Goal: Information Seeking & Learning: Learn about a topic

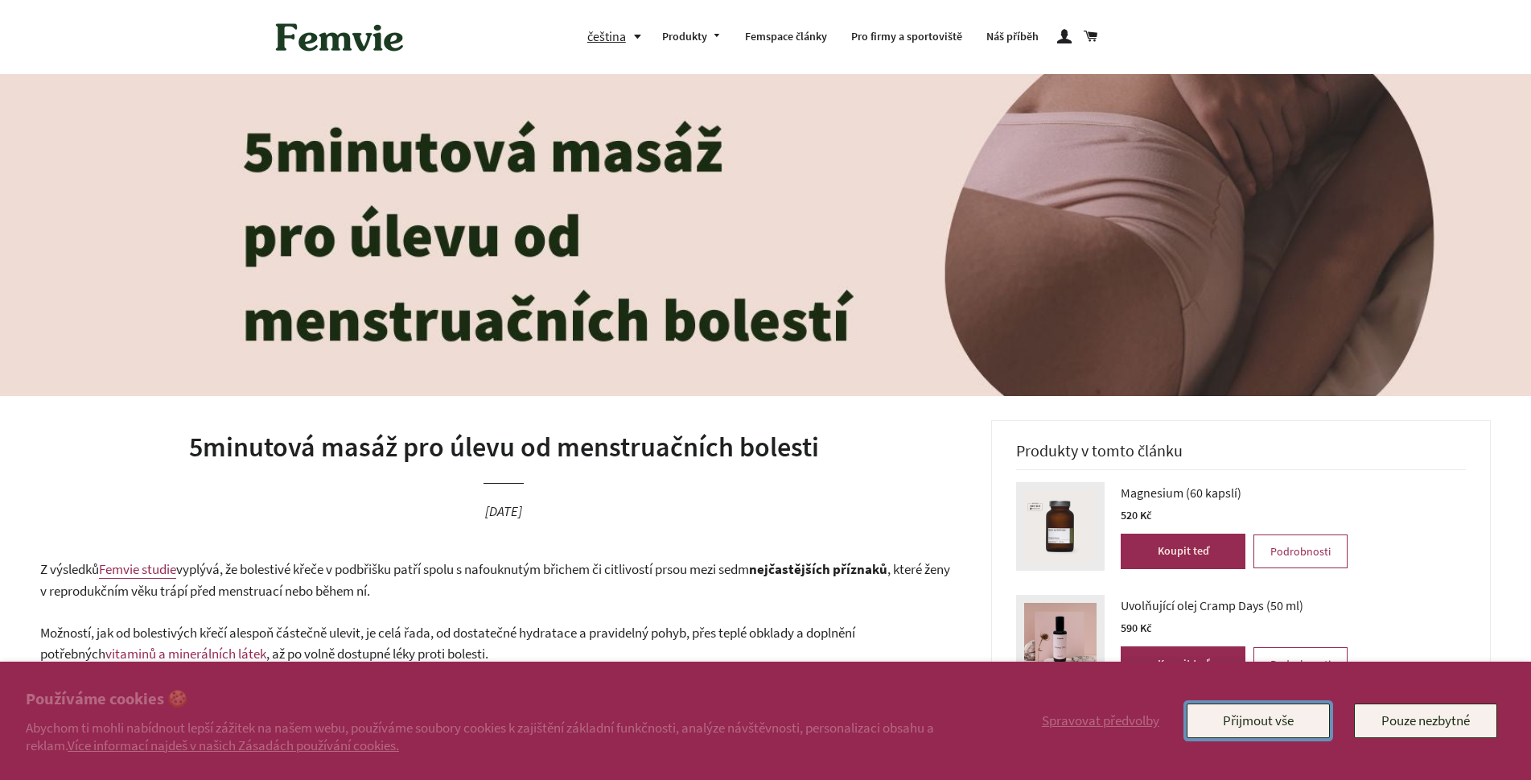
click at [1286, 719] on button "Přijmout vše" at bounding box center [1258, 720] width 143 height 34
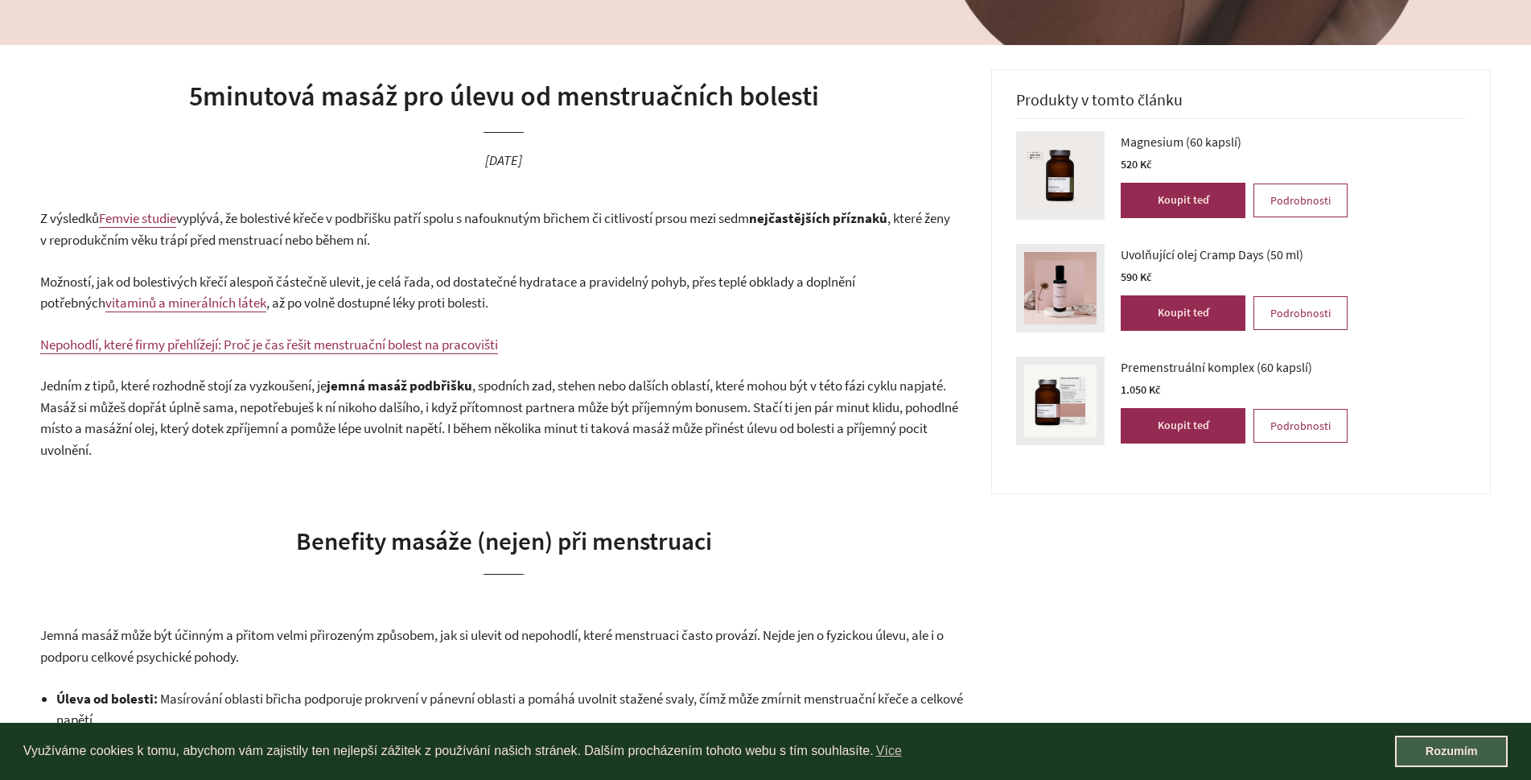
click at [1482, 755] on link "Rozumím" at bounding box center [1451, 751] width 113 height 32
click at [1461, 754] on link "Rozumím" at bounding box center [1451, 751] width 113 height 32
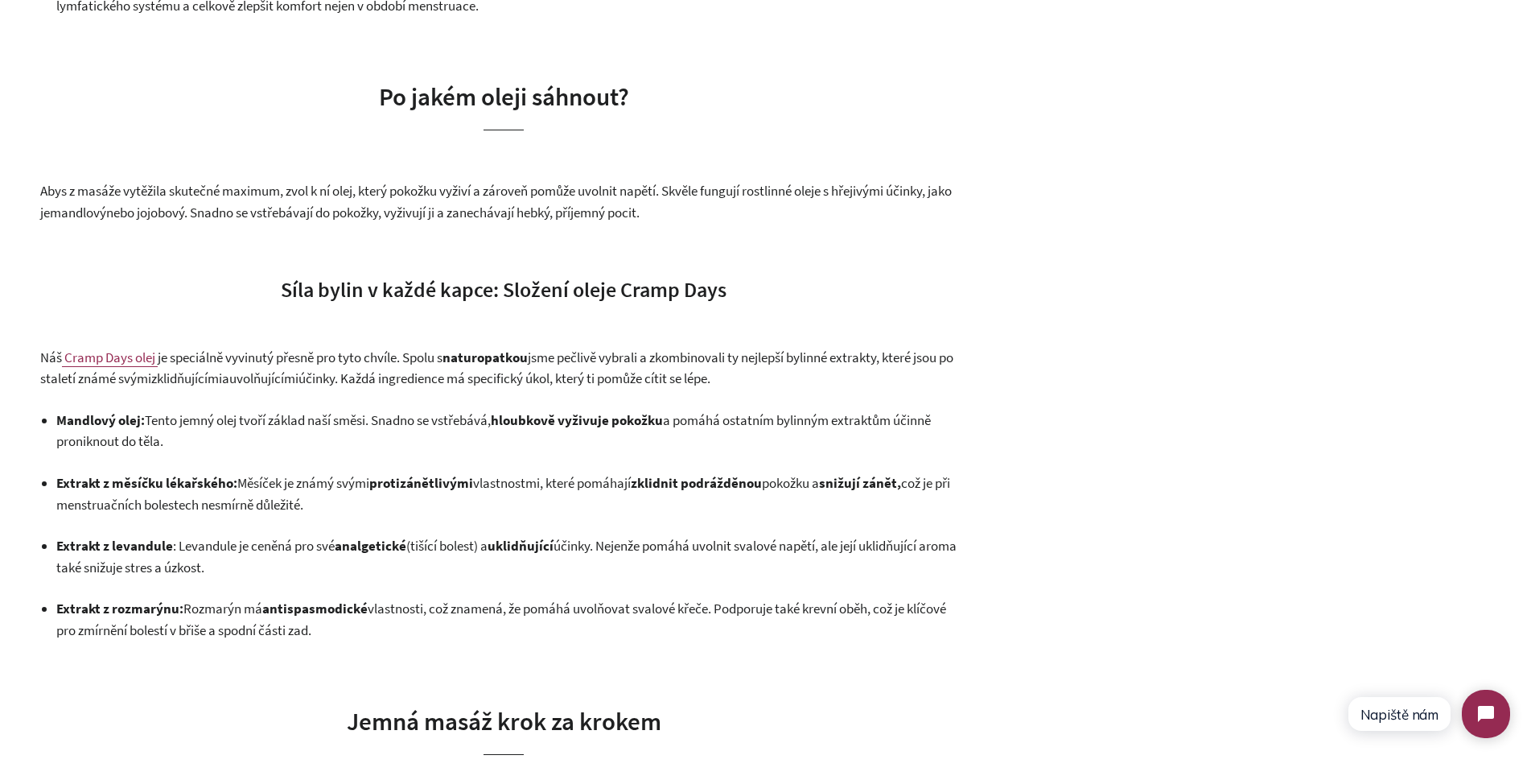
scroll to position [1169, 0]
click at [114, 351] on span "Cramp Days olej" at bounding box center [109, 357] width 91 height 18
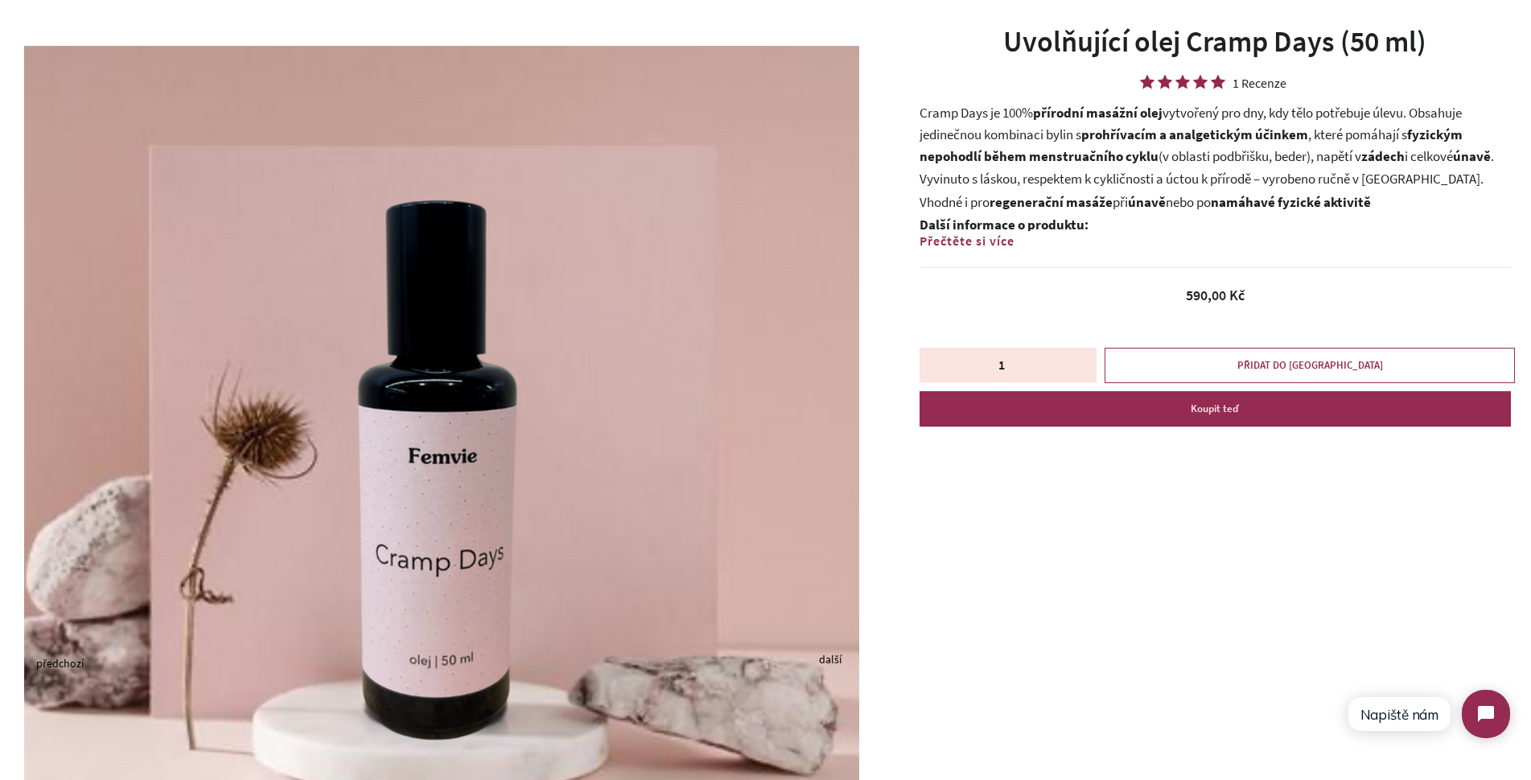
scroll to position [117, 0]
click at [985, 243] on span "Přečtěte si více" at bounding box center [967, 241] width 95 height 16
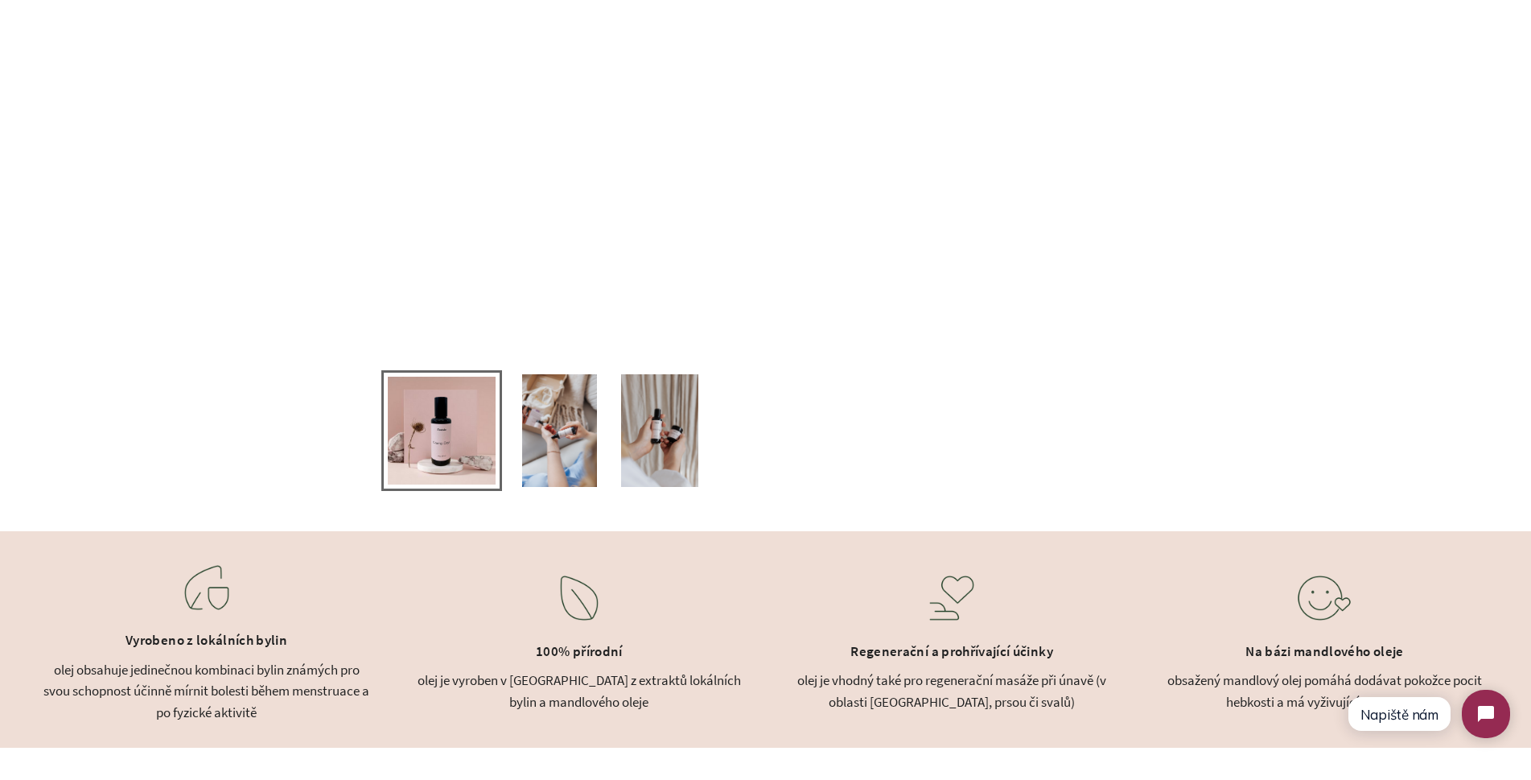
scroll to position [1052, 0]
click at [575, 443] on img at bounding box center [559, 429] width 75 height 113
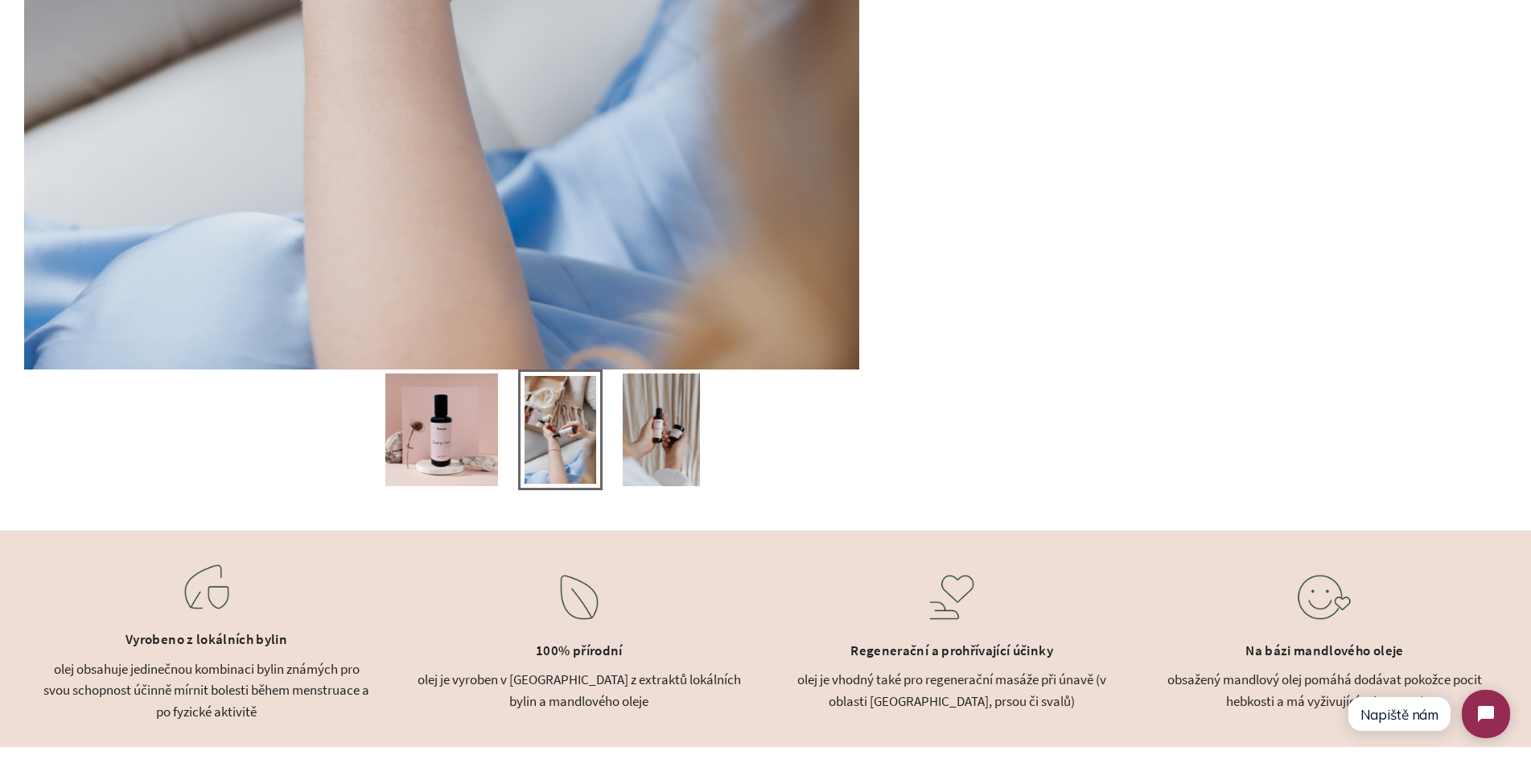
click at [641, 427] on img at bounding box center [662, 429] width 78 height 113
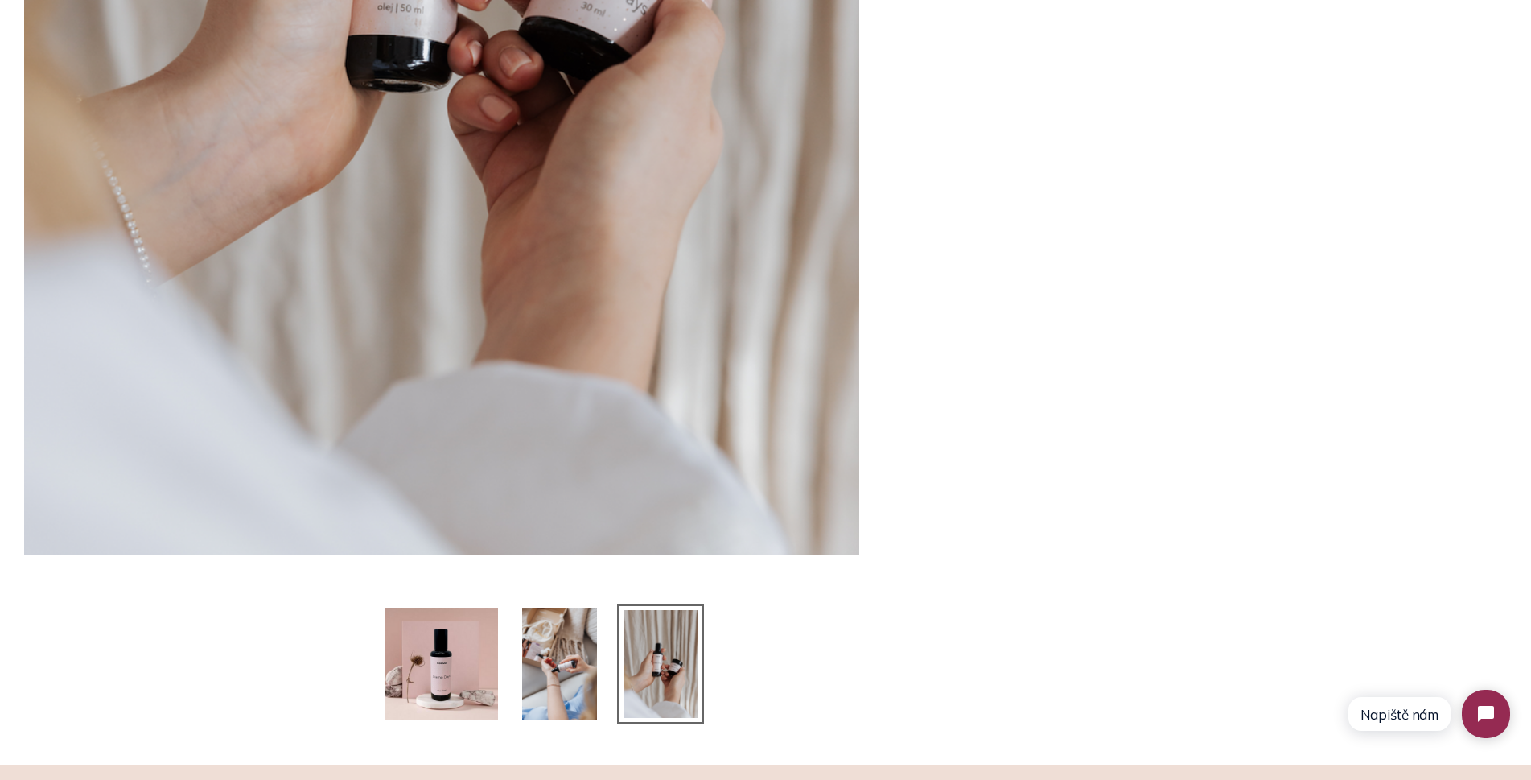
scroll to position [818, 0]
click at [564, 657] on img at bounding box center [559, 664] width 75 height 113
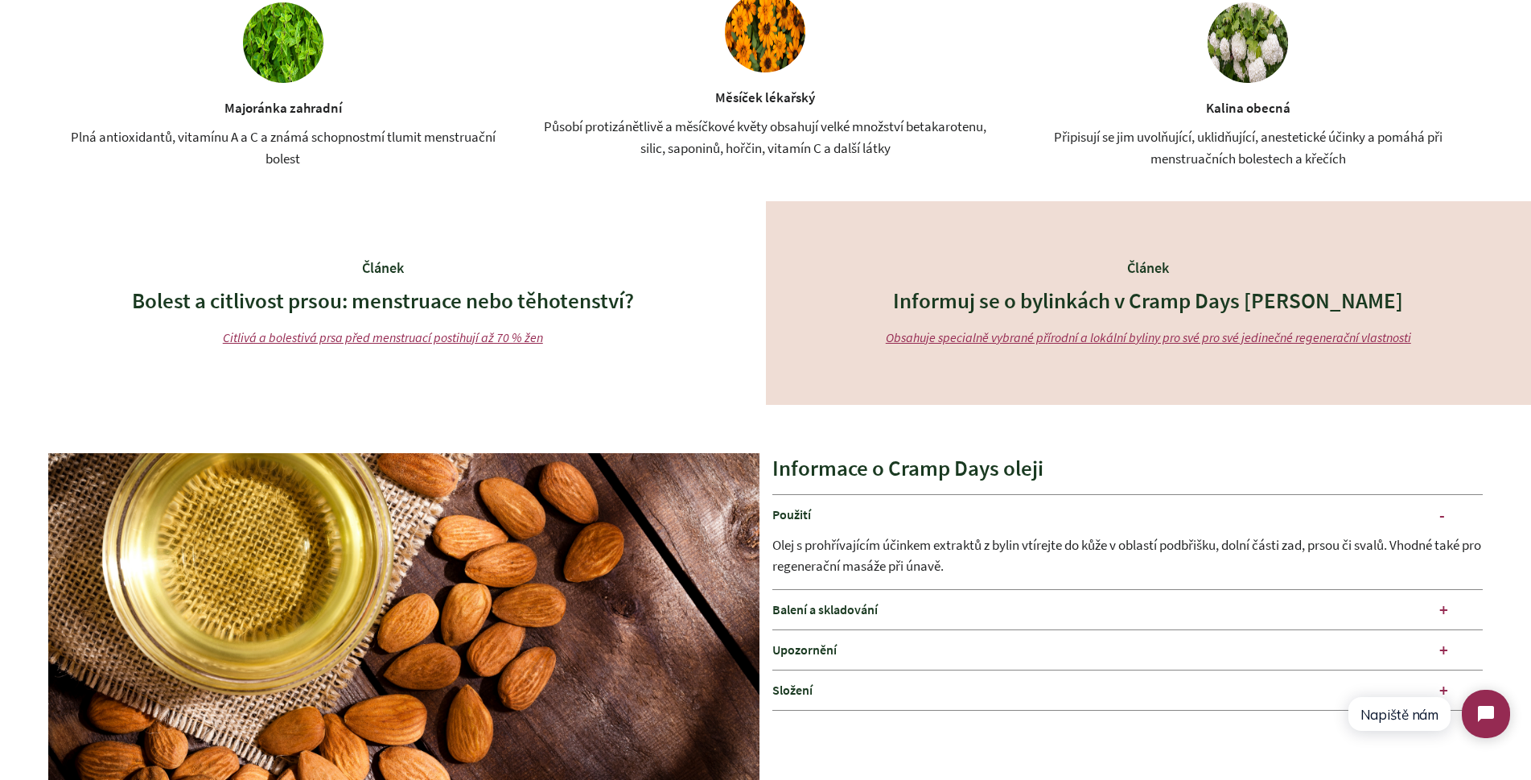
scroll to position [2105, 0]
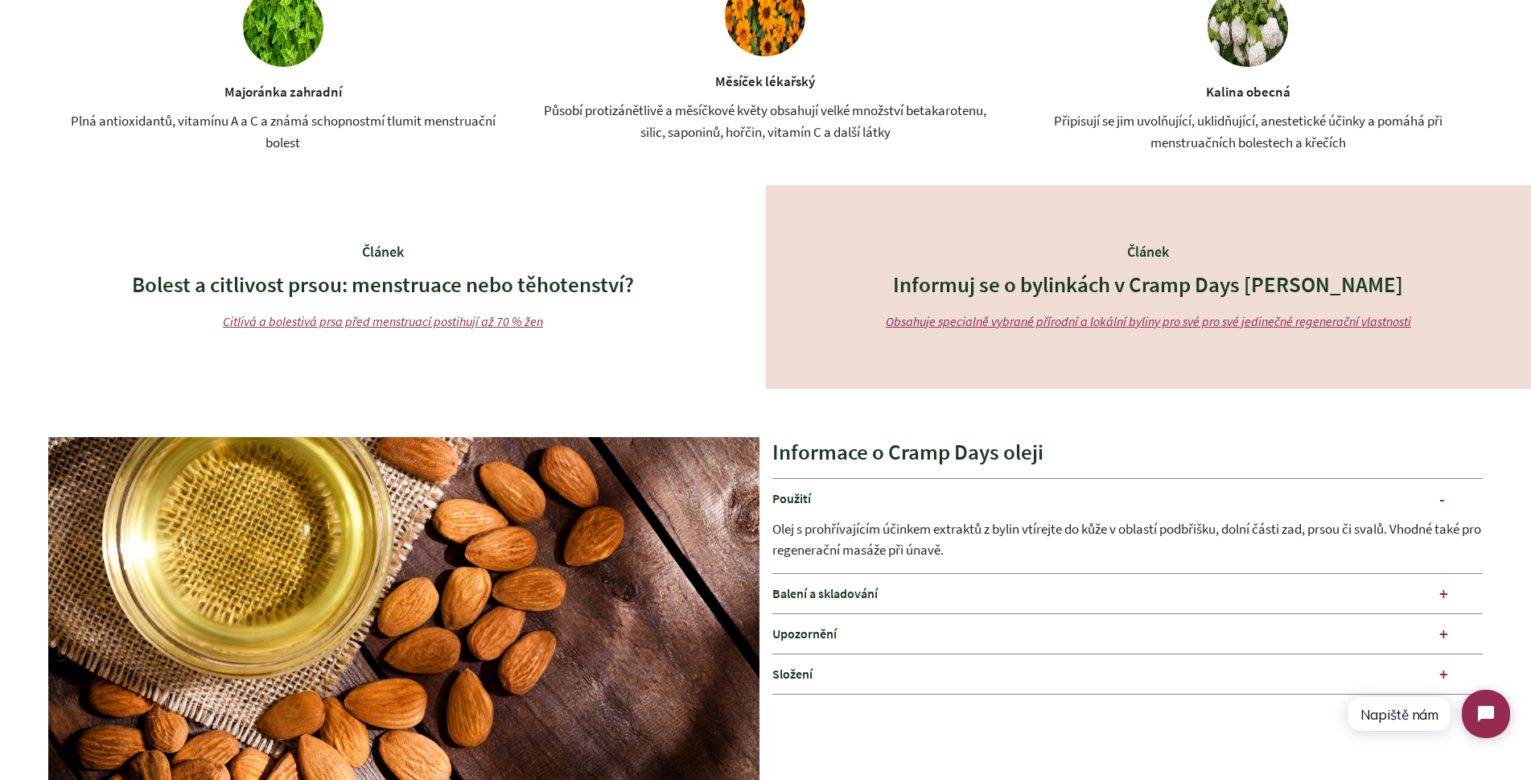
click at [1445, 595] on div "Balení a skladování" at bounding box center [1127, 593] width 711 height 39
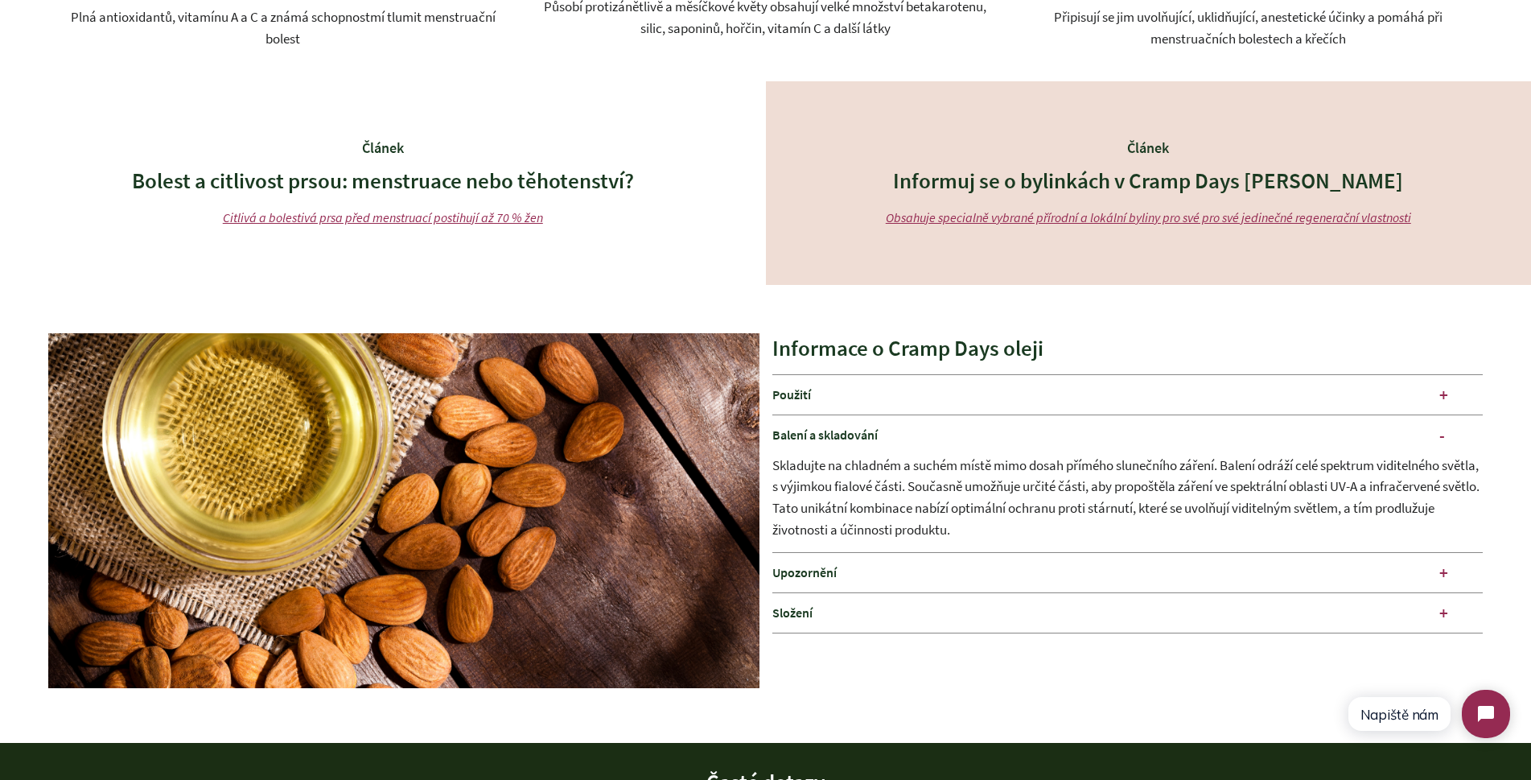
scroll to position [2222, 0]
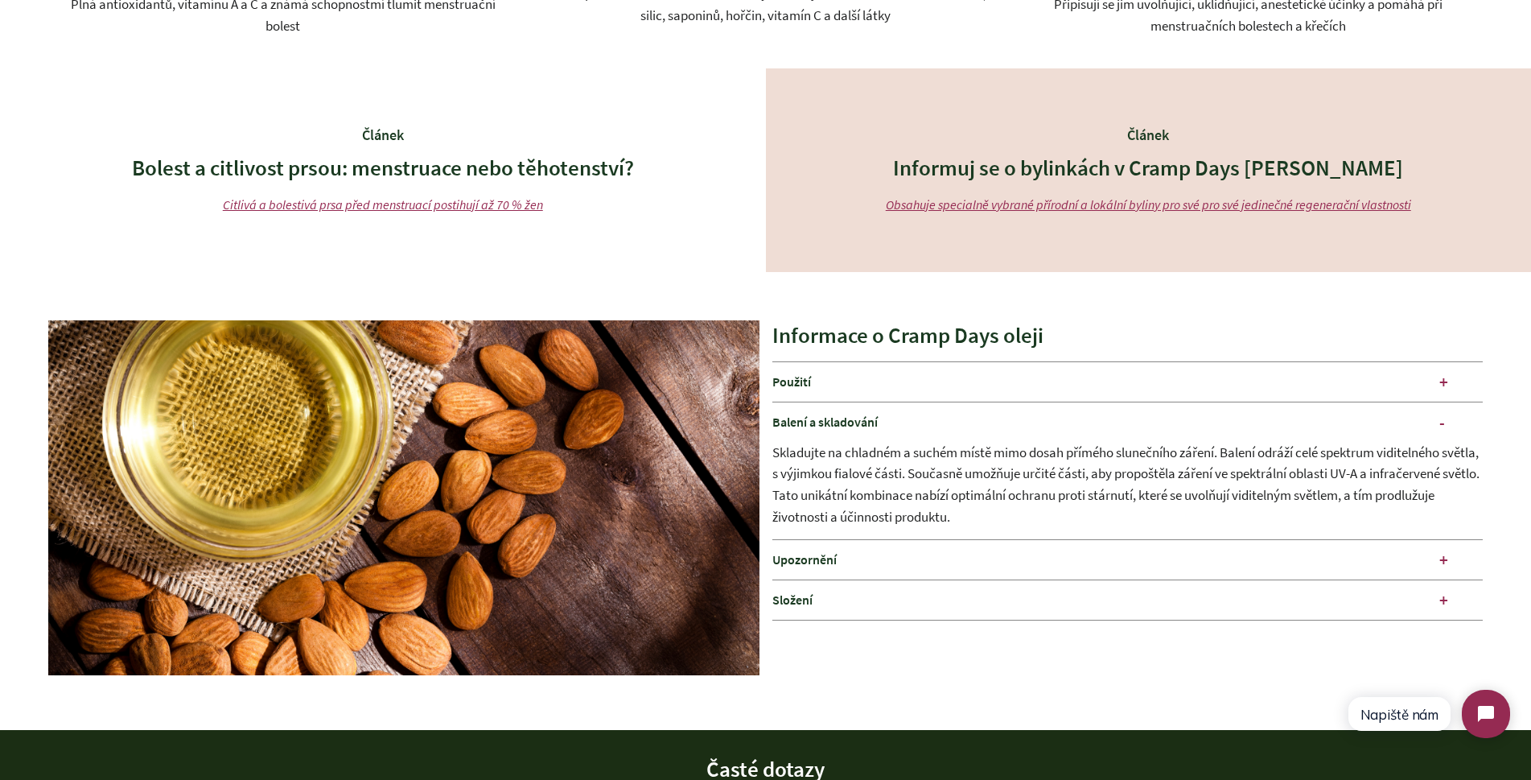
click at [1449, 605] on div "Složení" at bounding box center [1127, 599] width 711 height 39
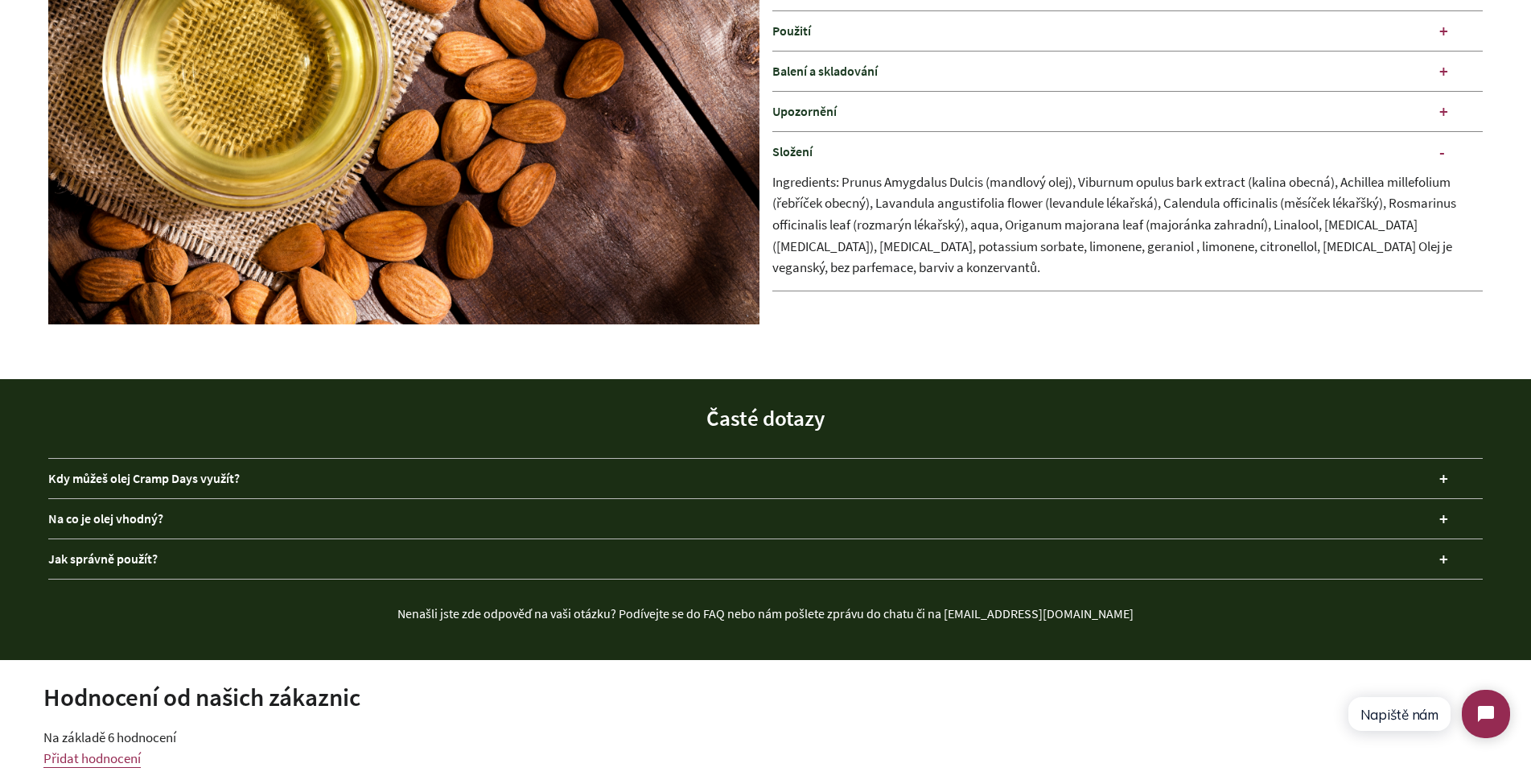
scroll to position [2572, 0]
click at [1441, 468] on div "Kdy můžeš olej Cramp Days využít?" at bounding box center [765, 478] width 1435 height 39
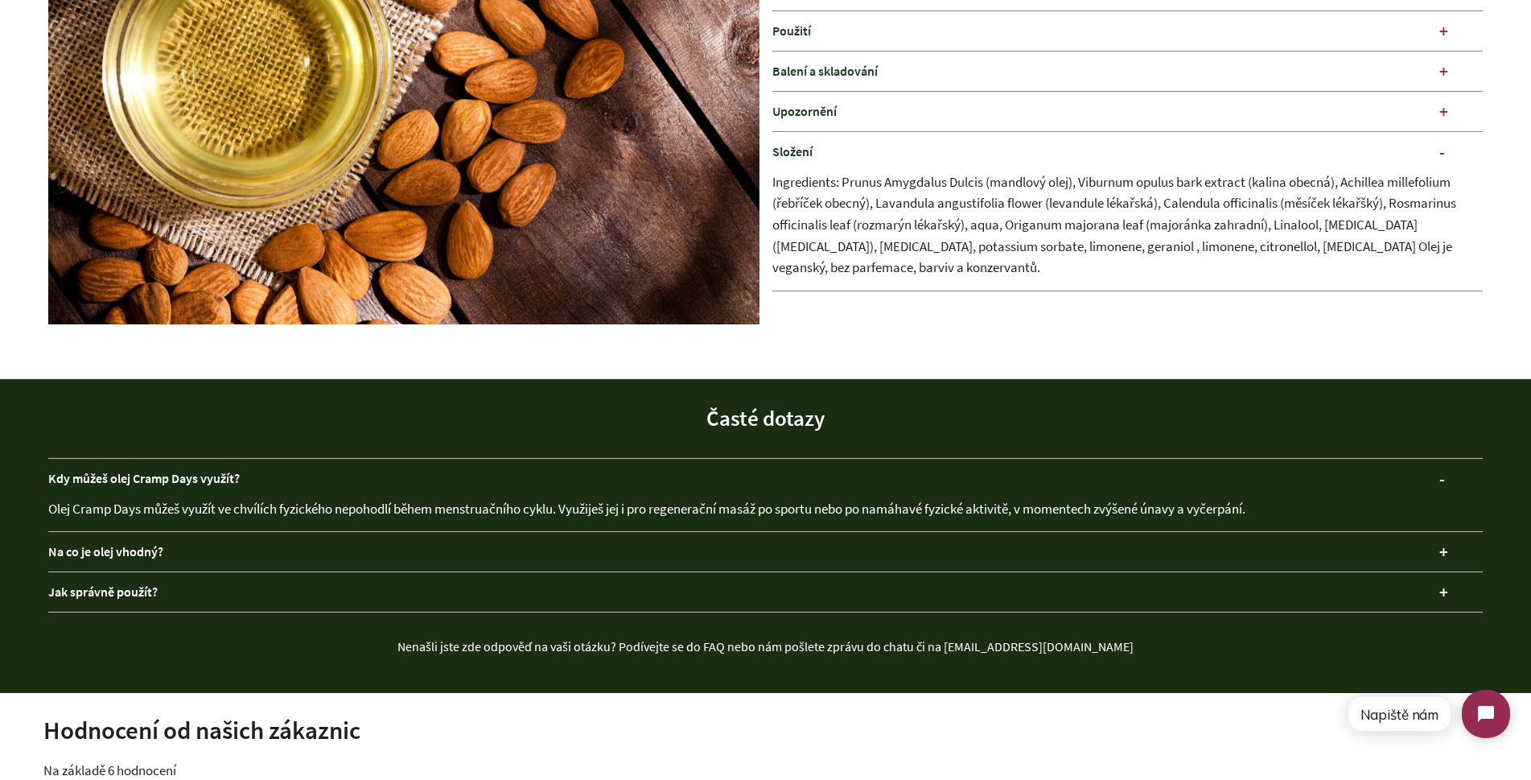
click at [1448, 545] on div "Na co je olej vhodný?" at bounding box center [765, 551] width 1435 height 39
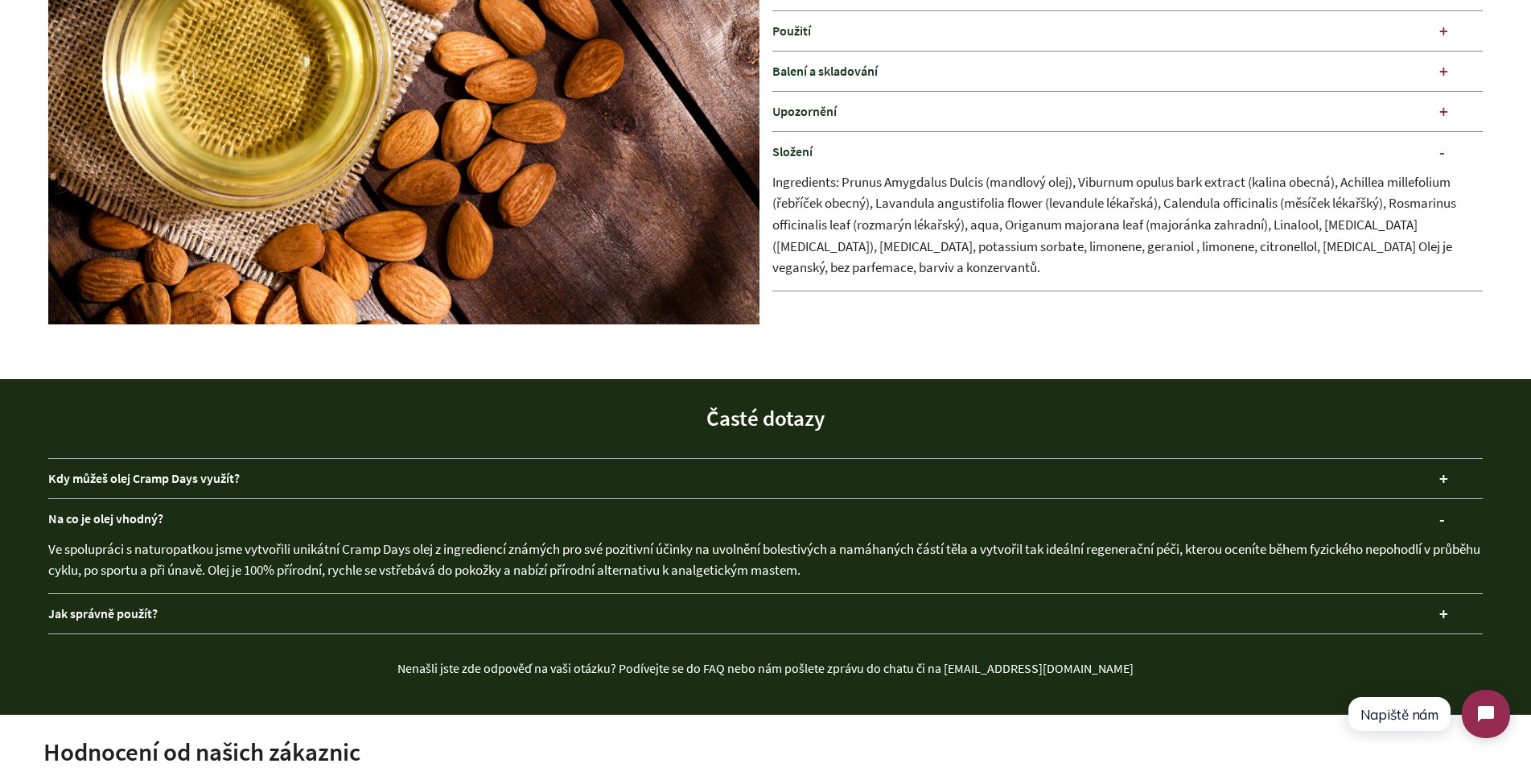
click at [1441, 615] on div "Jak správně použít?" at bounding box center [765, 613] width 1435 height 39
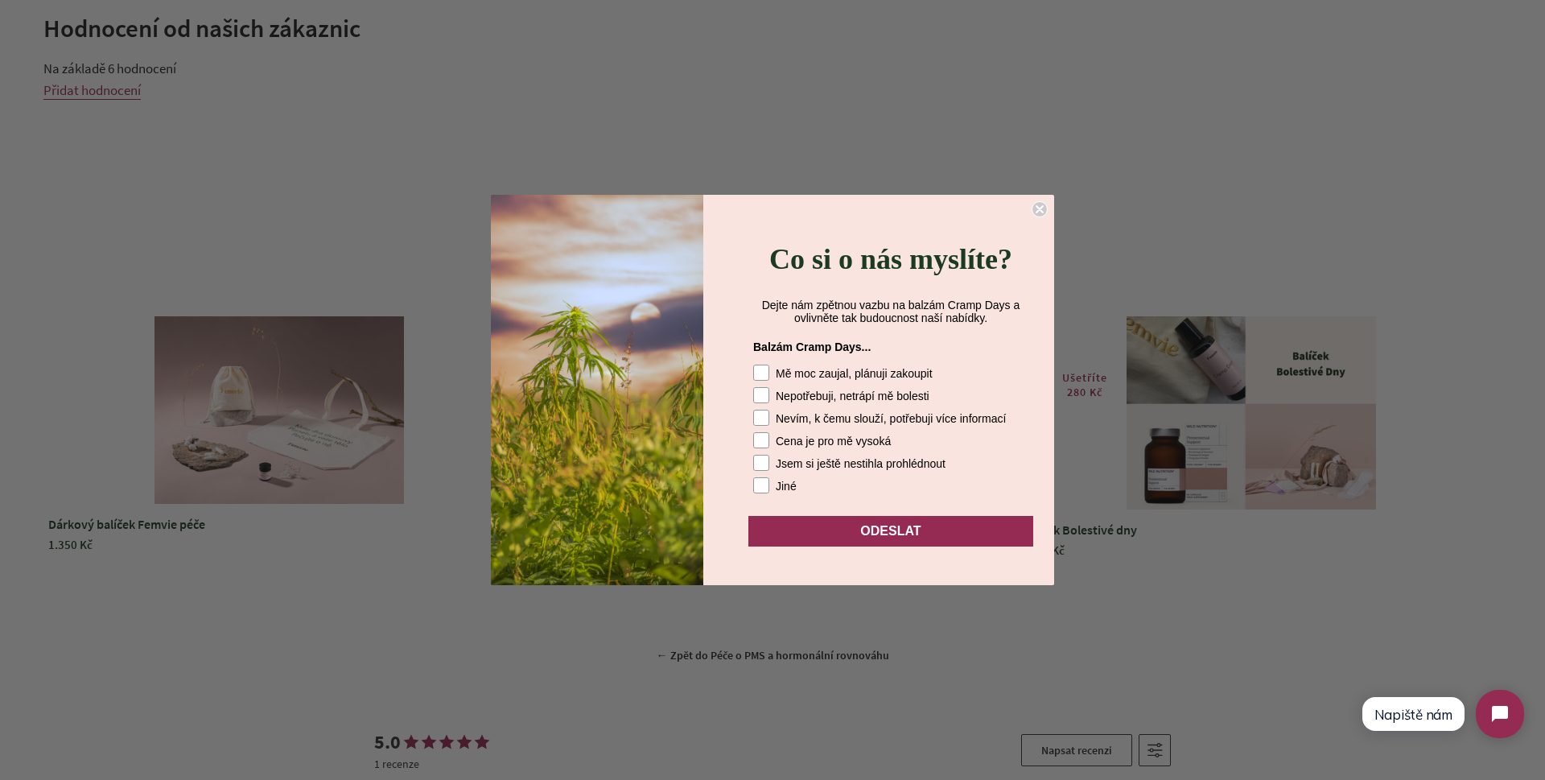
scroll to position [368, 0]
click at [1038, 206] on circle "Close dialog" at bounding box center [1039, 209] width 15 height 15
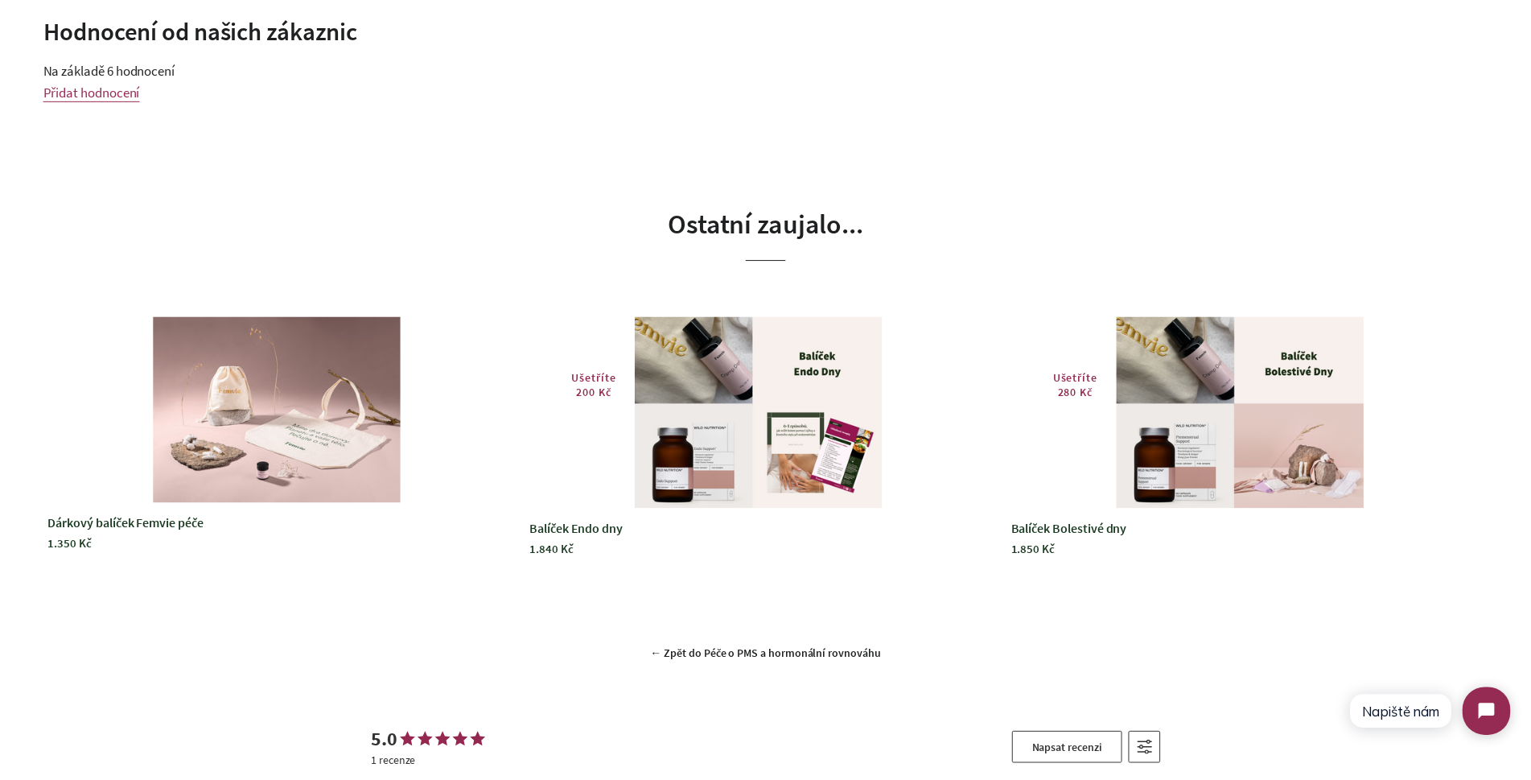
scroll to position [389, 0]
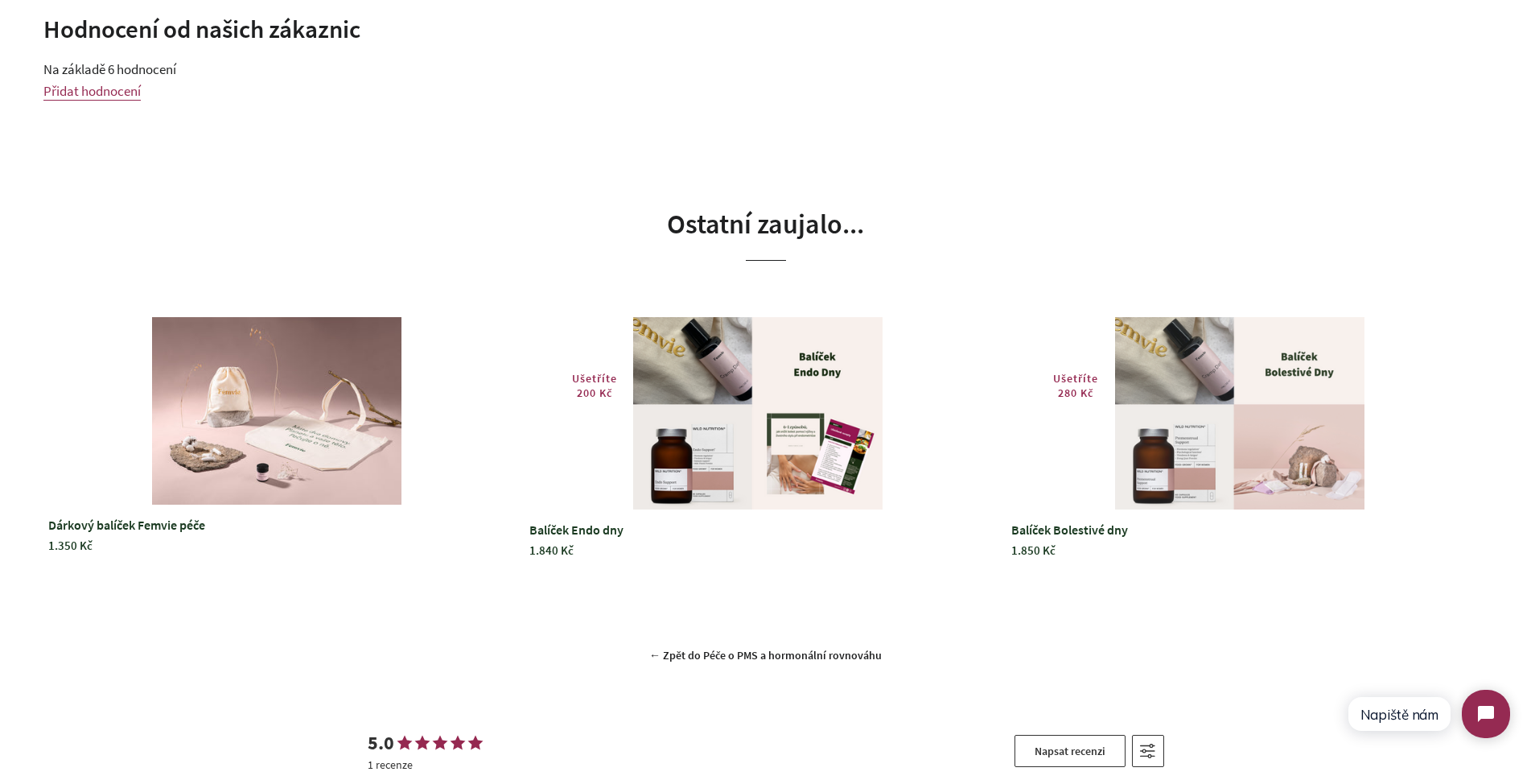
click at [1281, 392] on img at bounding box center [1239, 413] width 249 height 192
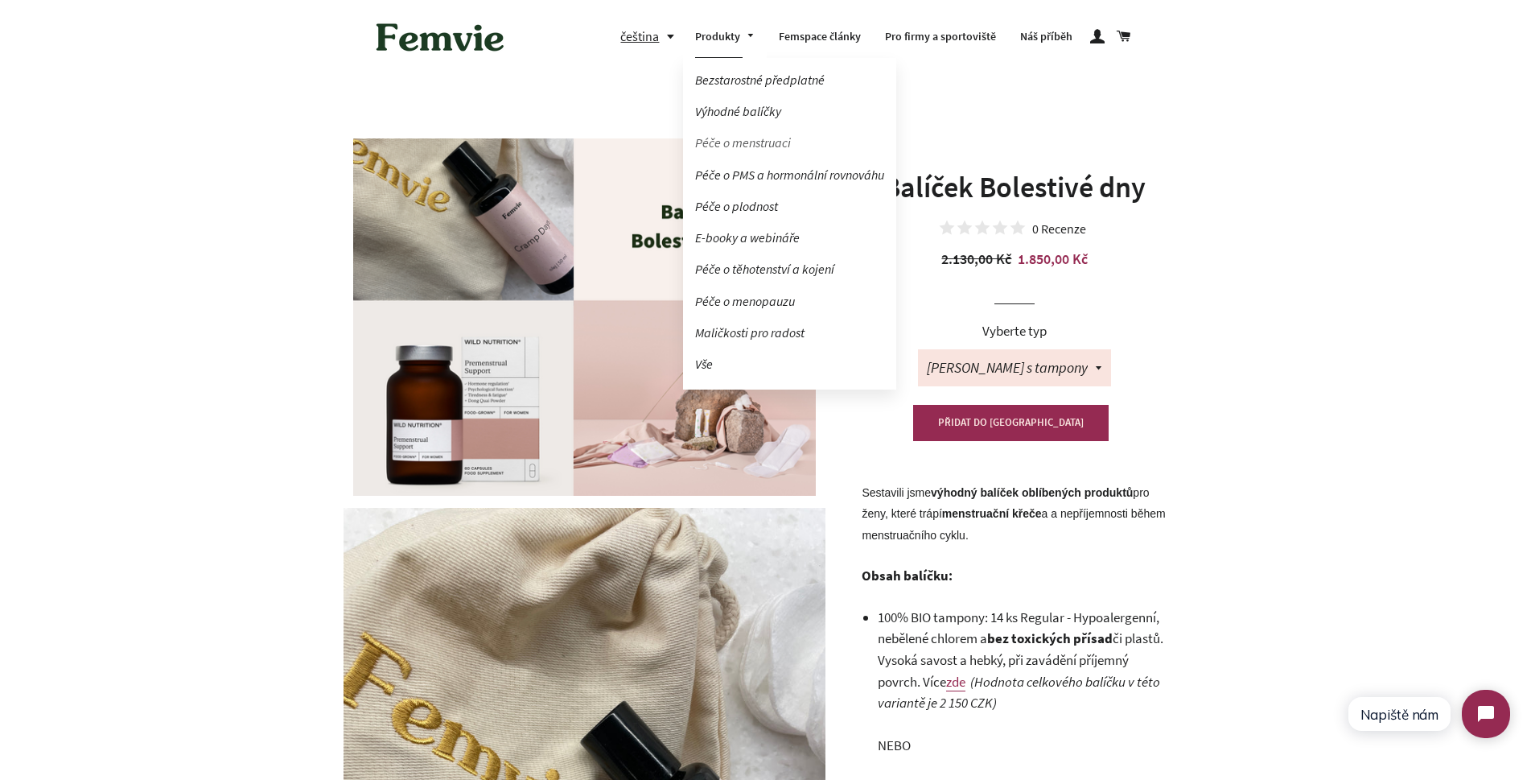
click at [763, 143] on link "Péče o menstruaci" at bounding box center [789, 143] width 213 height 28
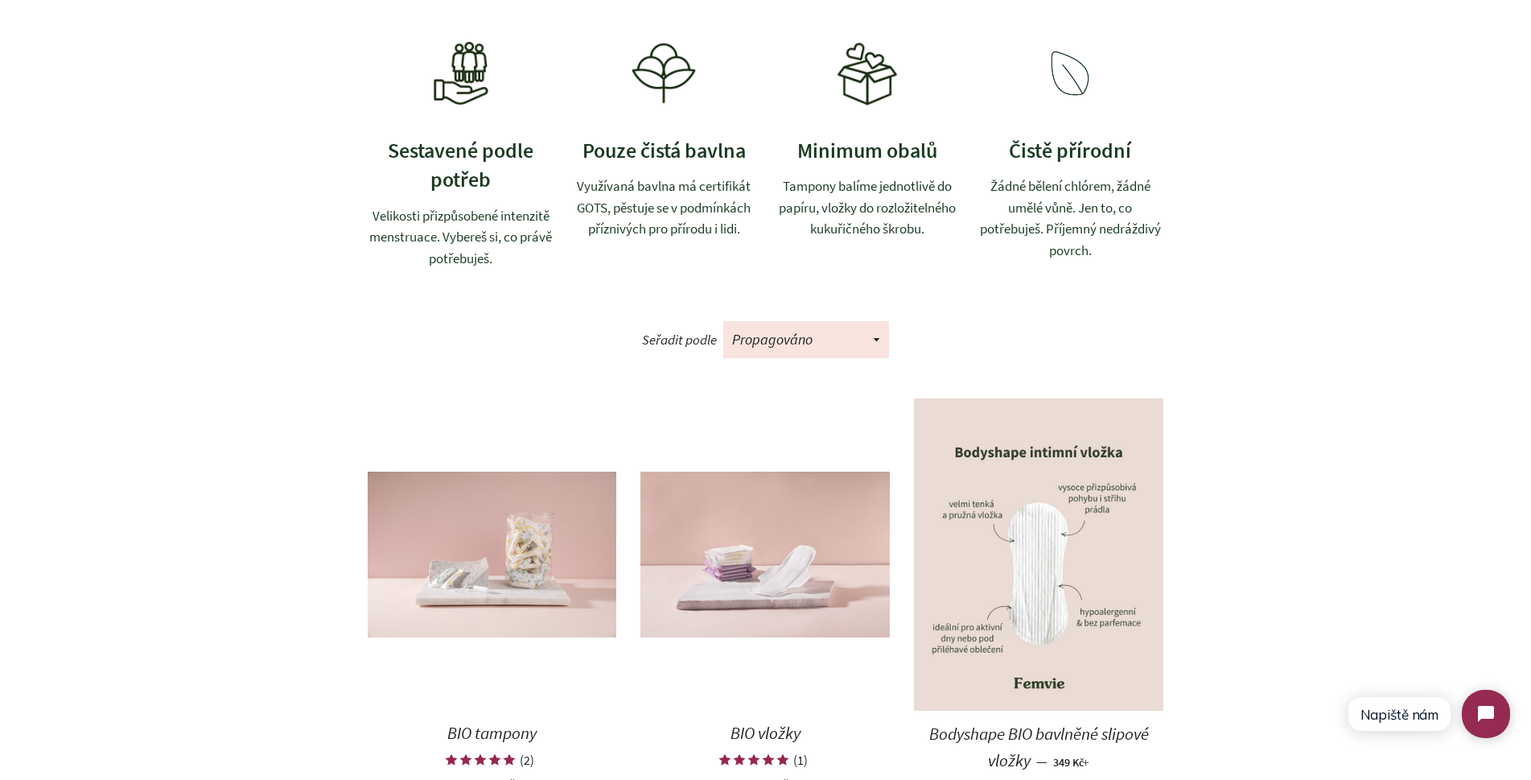
scroll to position [584, 0]
click at [1030, 584] on img at bounding box center [1038, 555] width 249 height 312
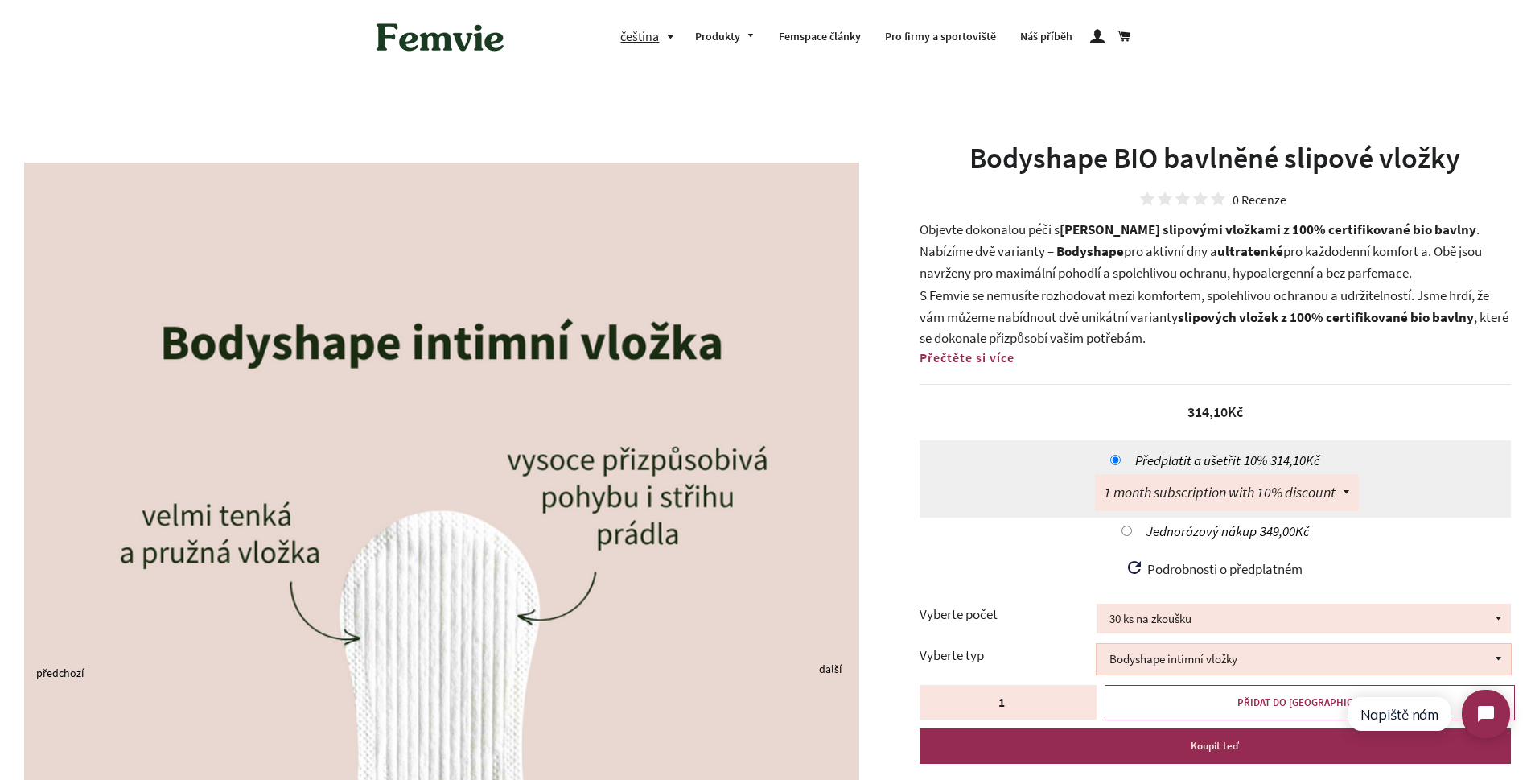
click at [1495, 661] on select "Bodyshape intimní vložky" at bounding box center [1304, 659] width 414 height 30
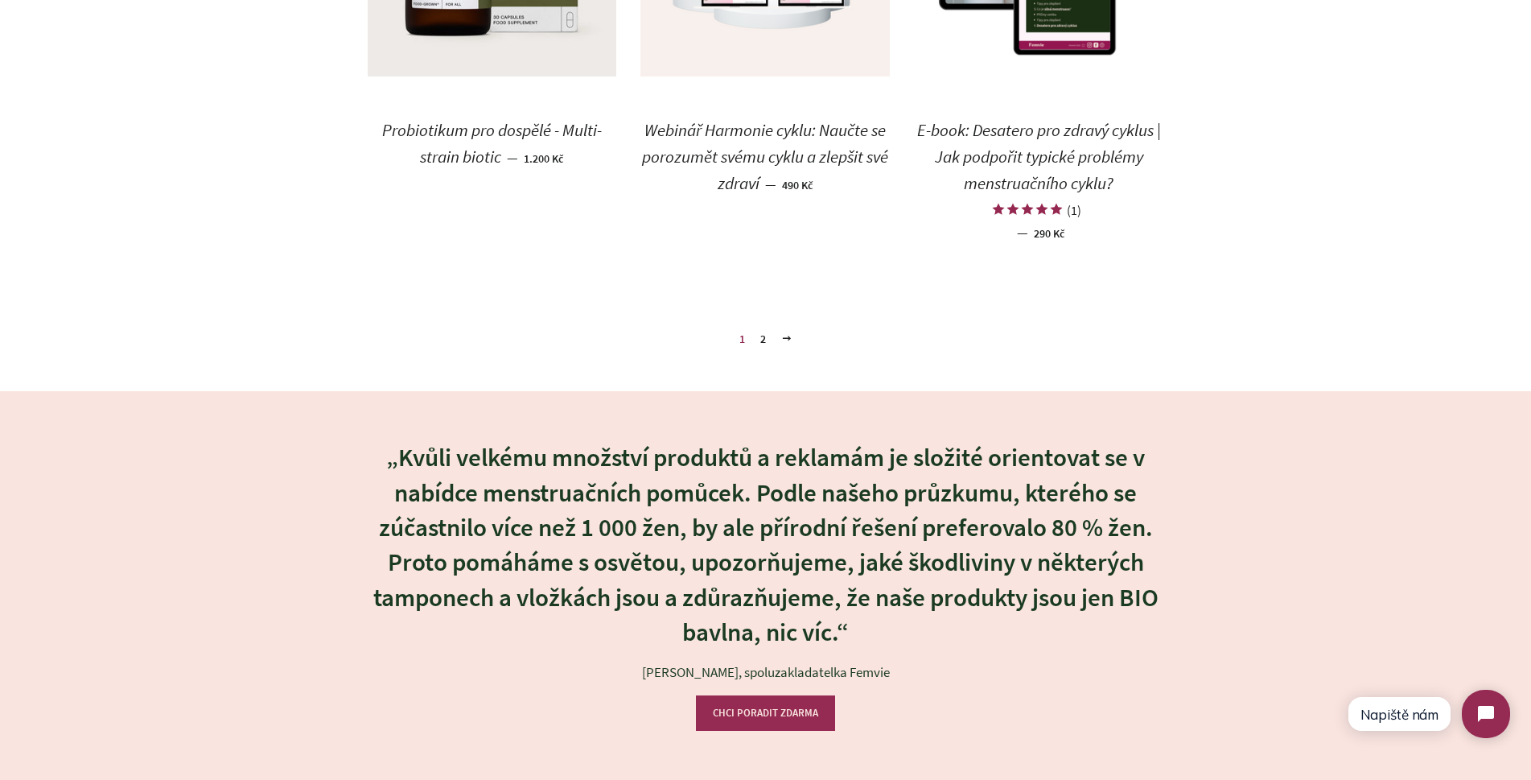
scroll to position [2456, 0]
click at [757, 340] on link "2" at bounding box center [763, 339] width 19 height 24
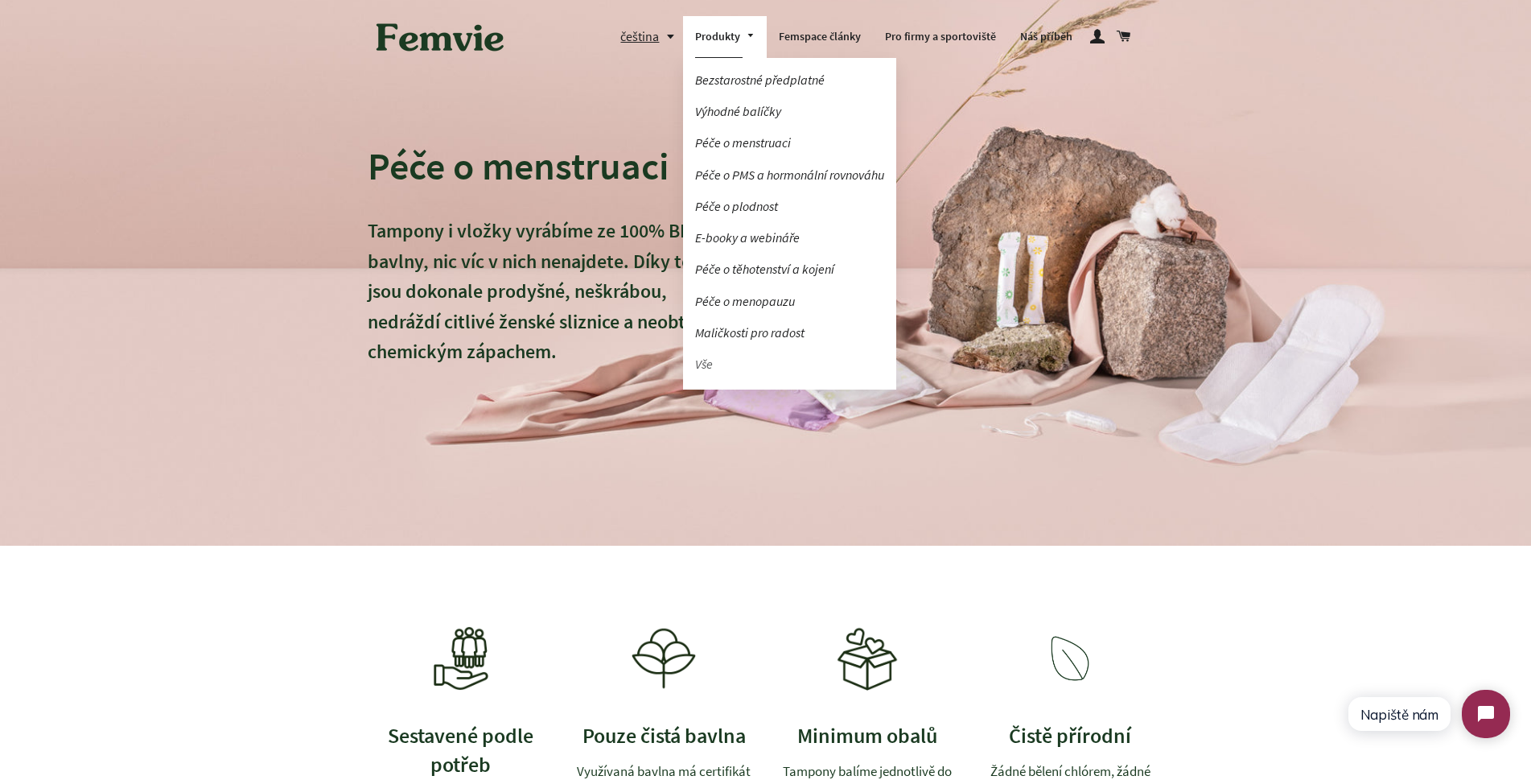
click at [702, 365] on link "Vše" at bounding box center [789, 364] width 213 height 28
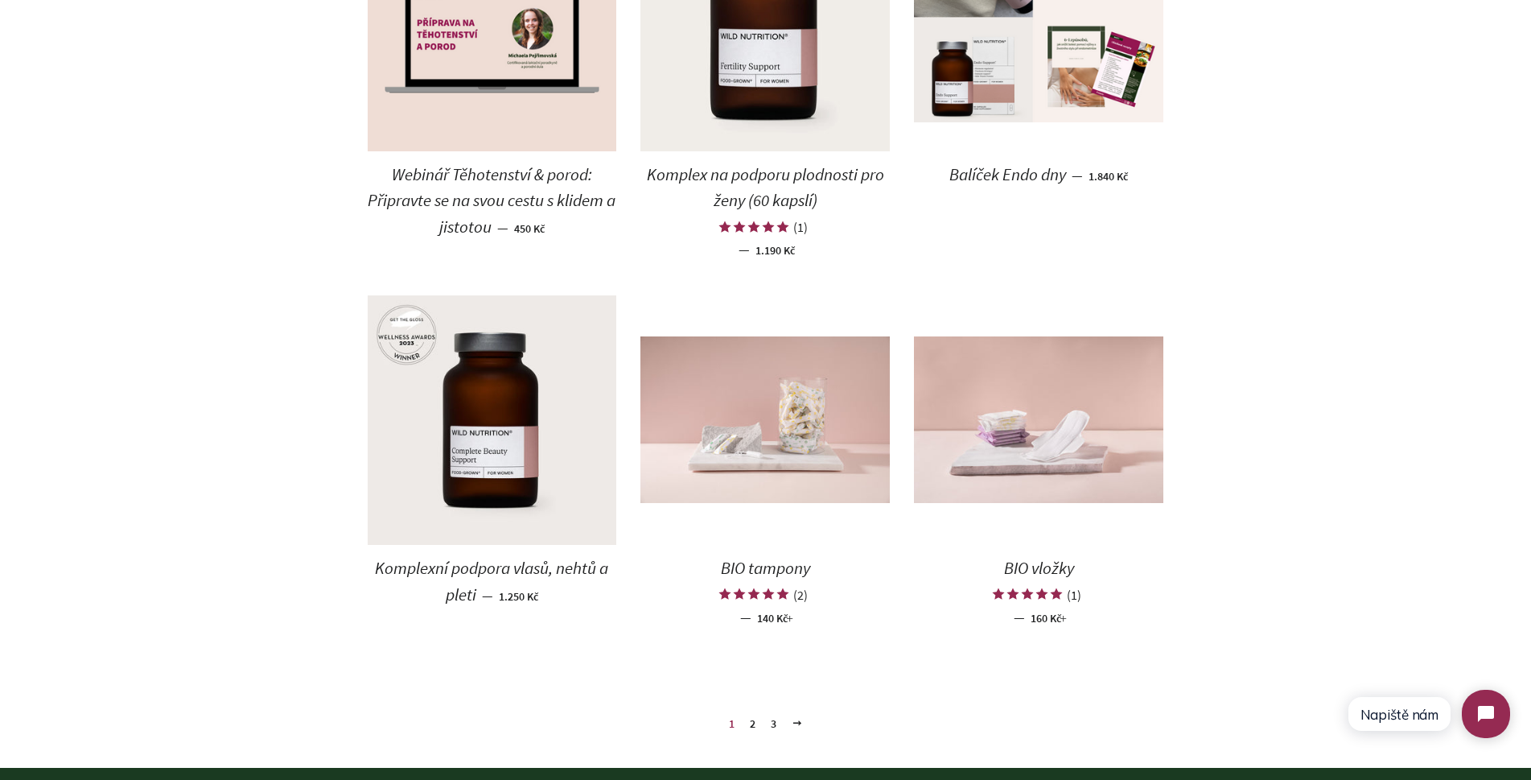
scroll to position [1520, 0]
click at [1034, 441] on img at bounding box center [1038, 419] width 249 height 167
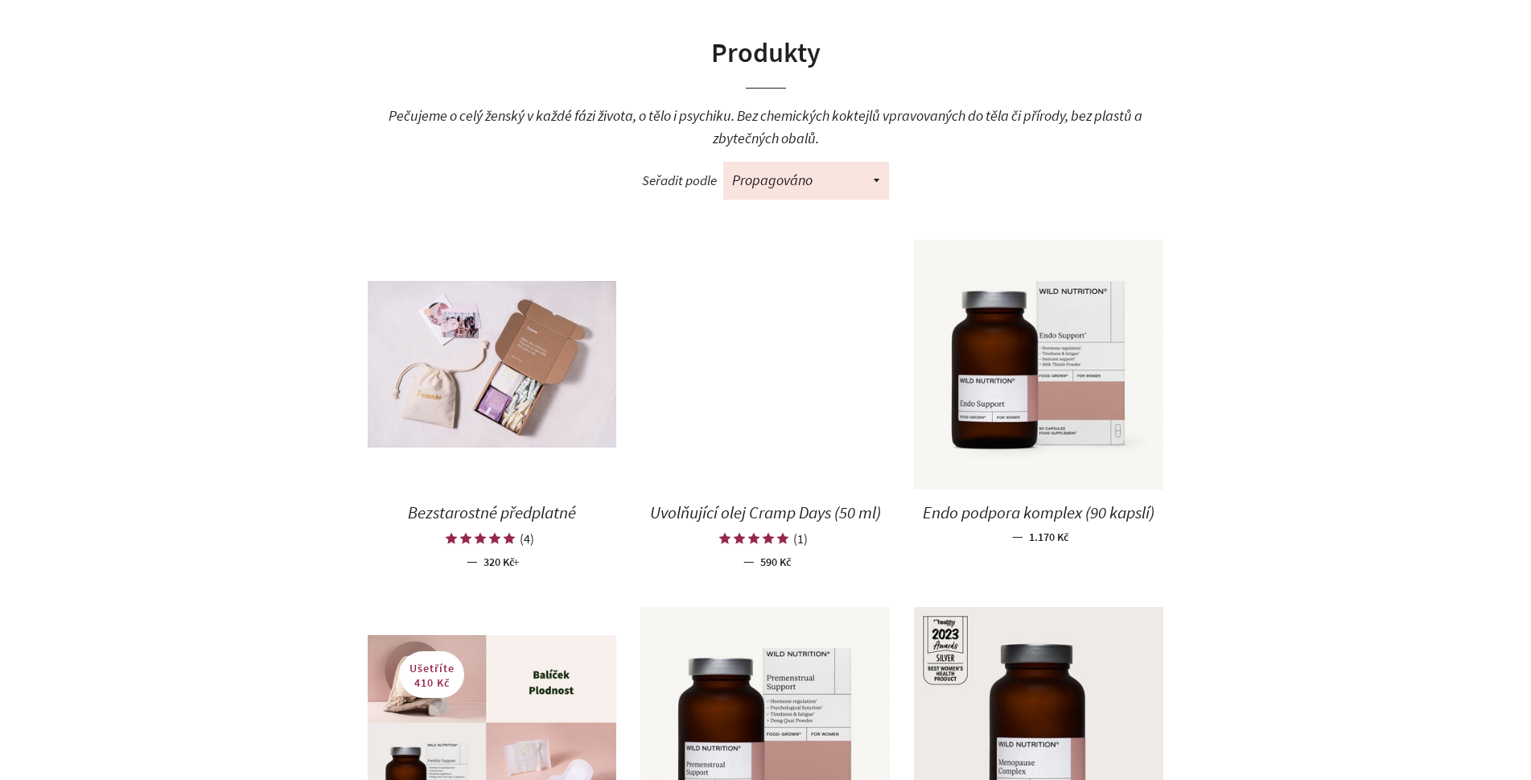
scroll to position [468, 0]
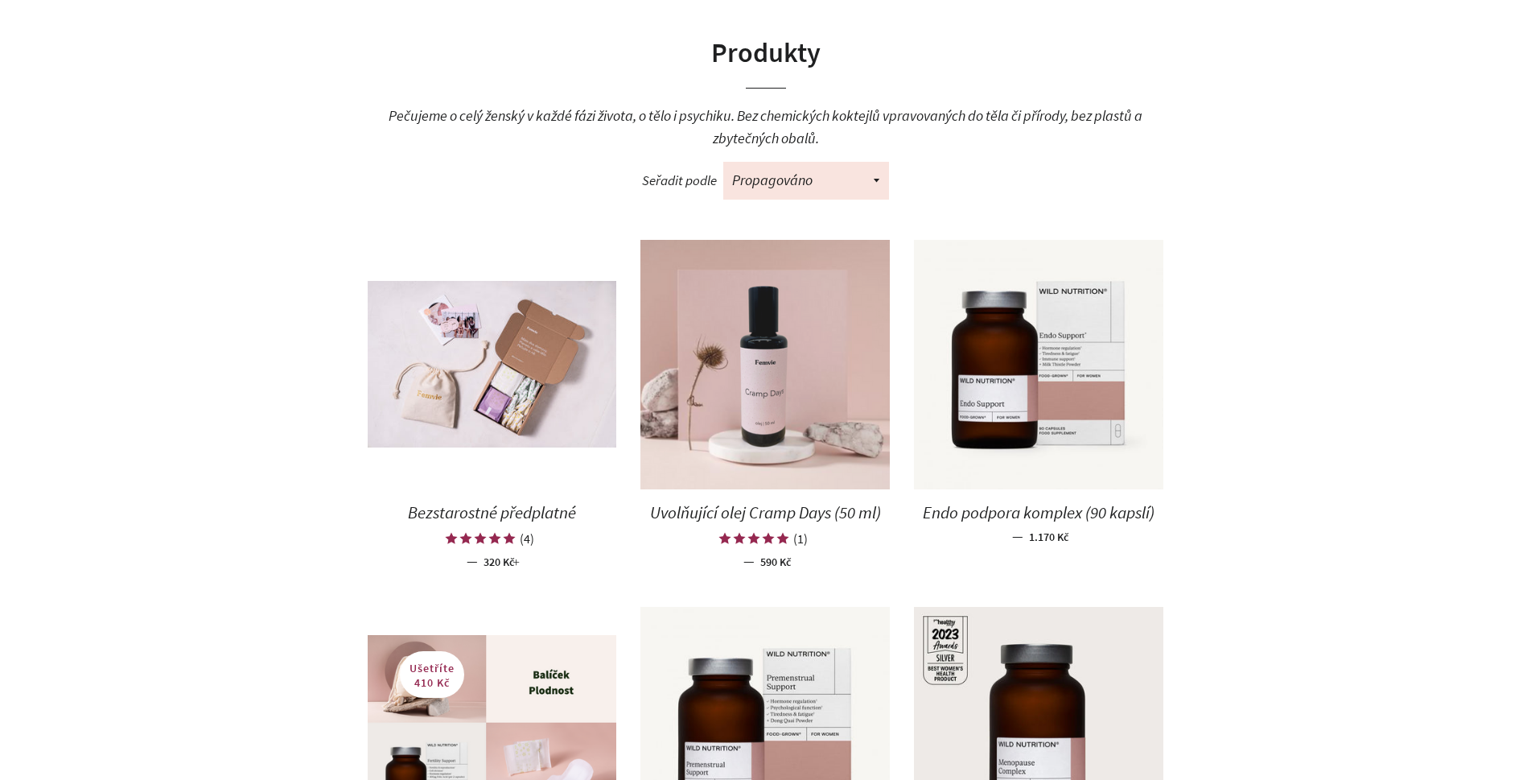
click at [758, 357] on img at bounding box center [765, 364] width 249 height 249
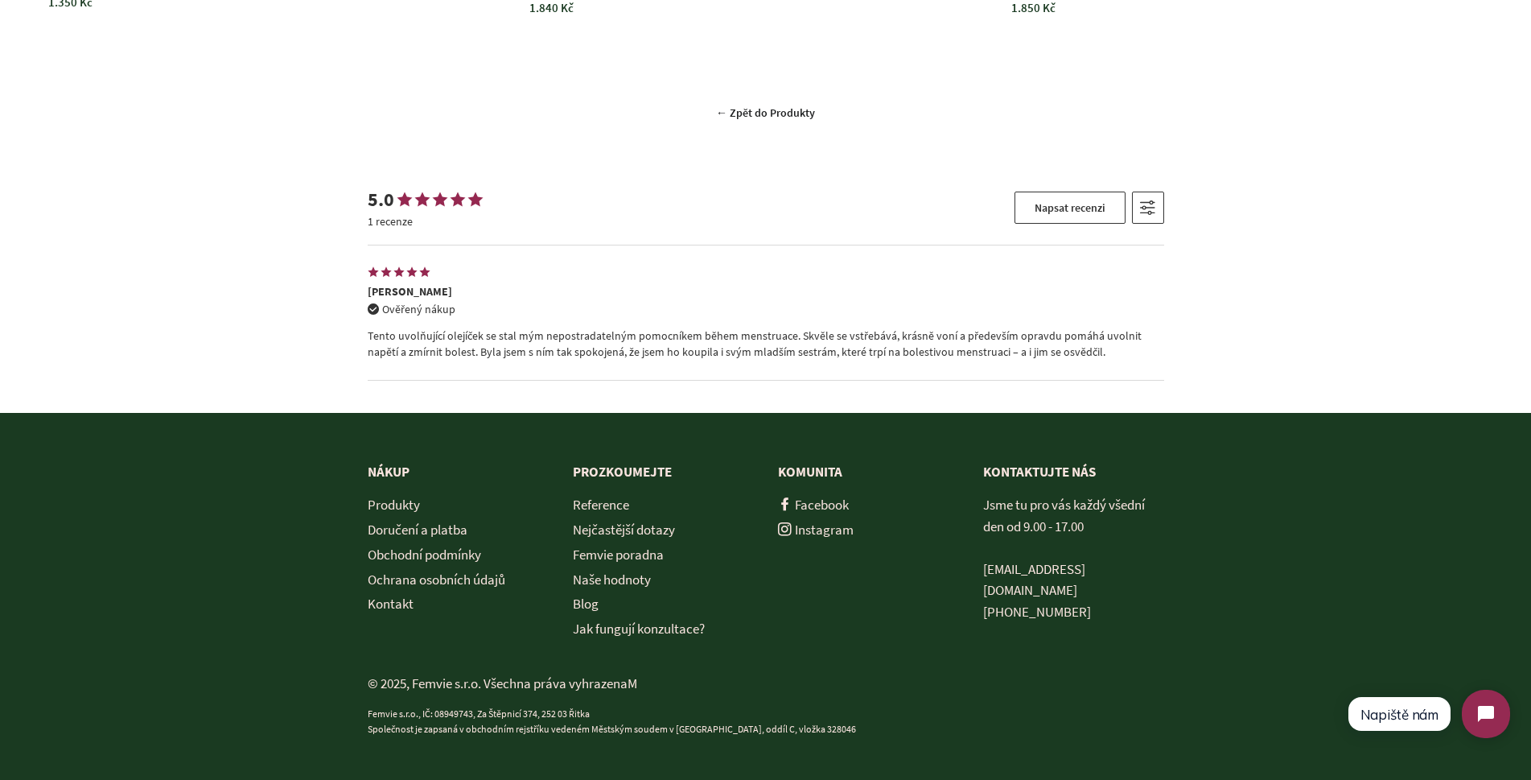
scroll to position [3783, 0]
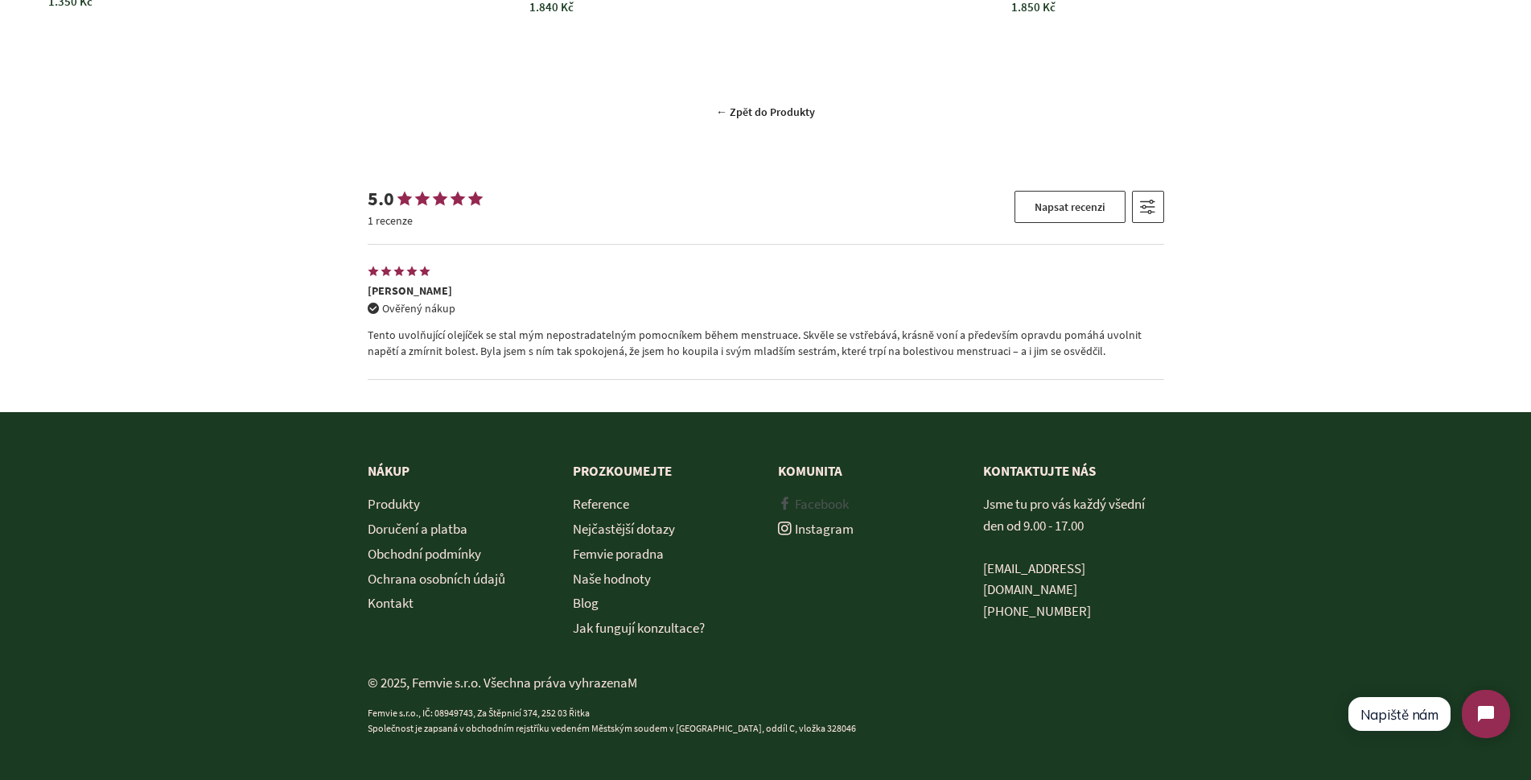
click at [819, 501] on link "Facebook" at bounding box center [813, 504] width 71 height 18
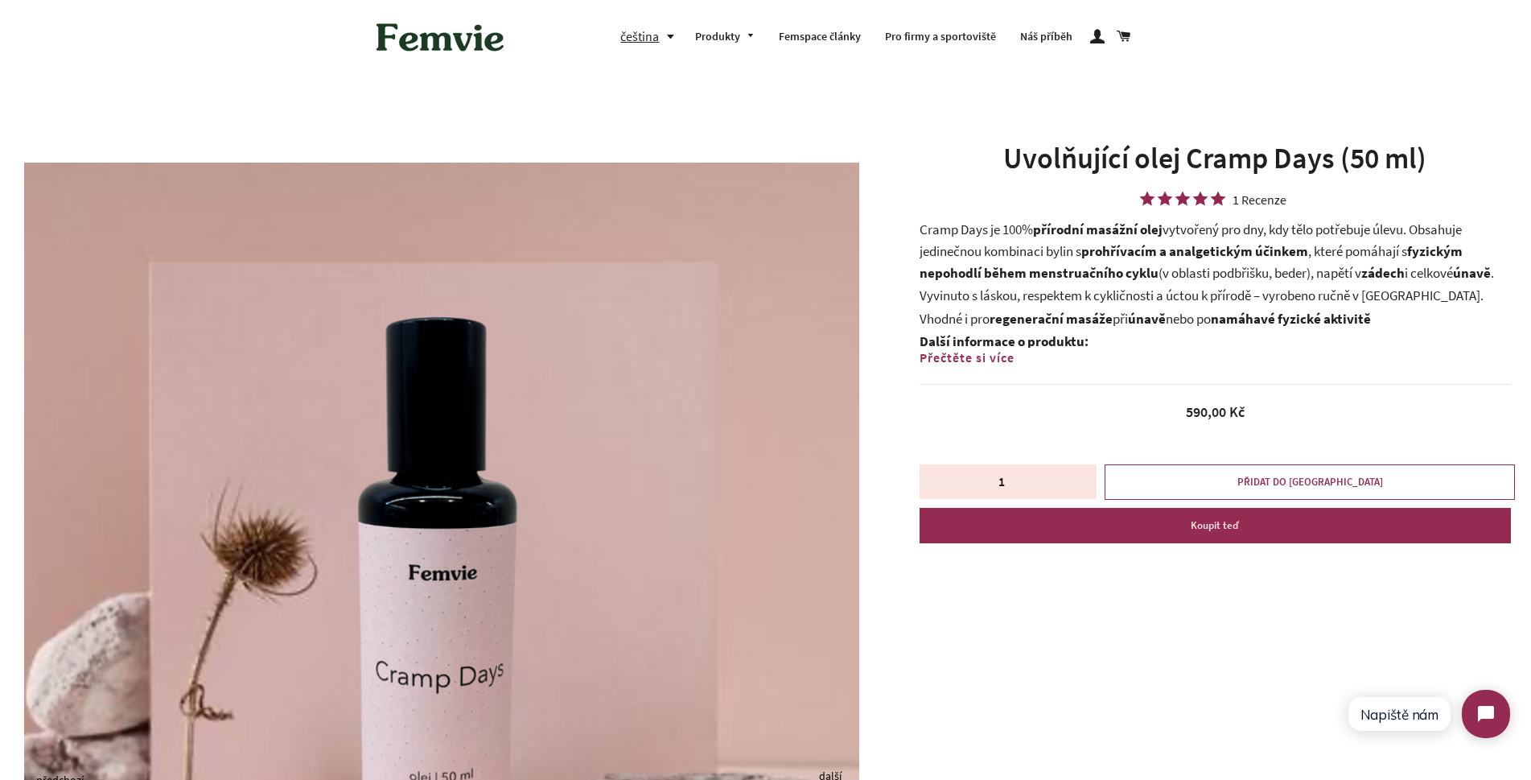
scroll to position [0, 0]
click at [1052, 39] on link "Náš příběh" at bounding box center [1046, 37] width 76 height 42
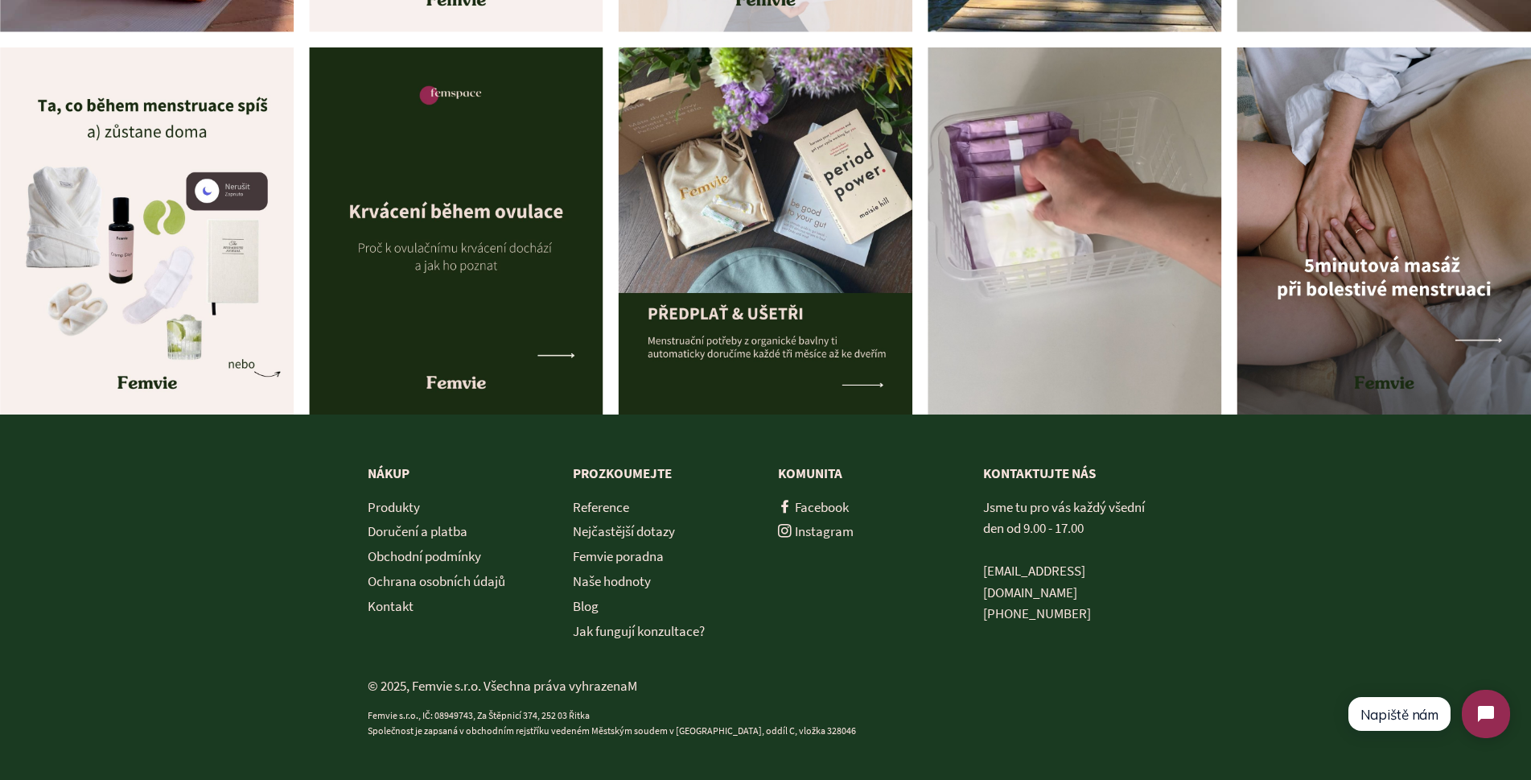
scroll to position [5803, 0]
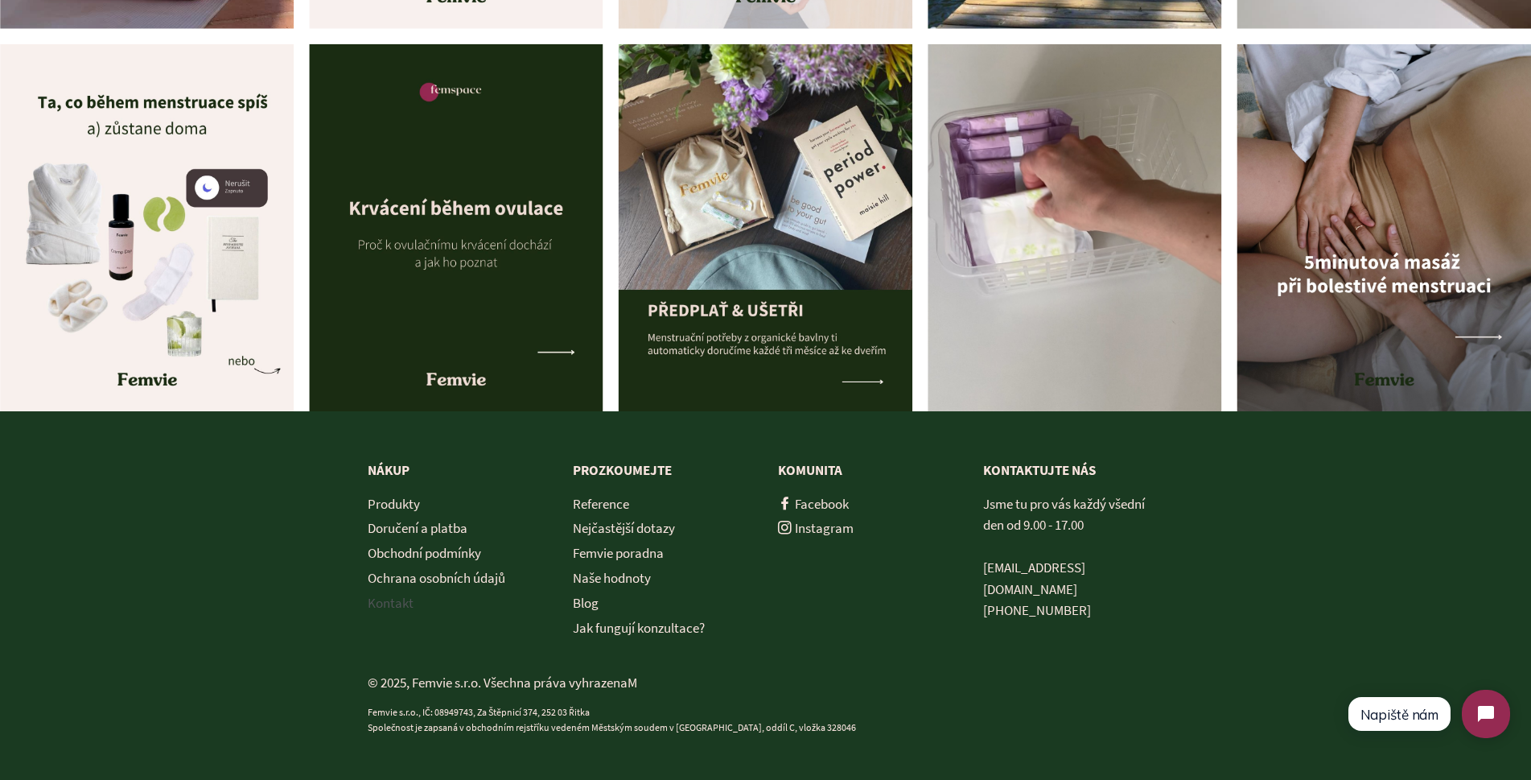
click at [391, 601] on link "Kontakt" at bounding box center [391, 603] width 46 height 18
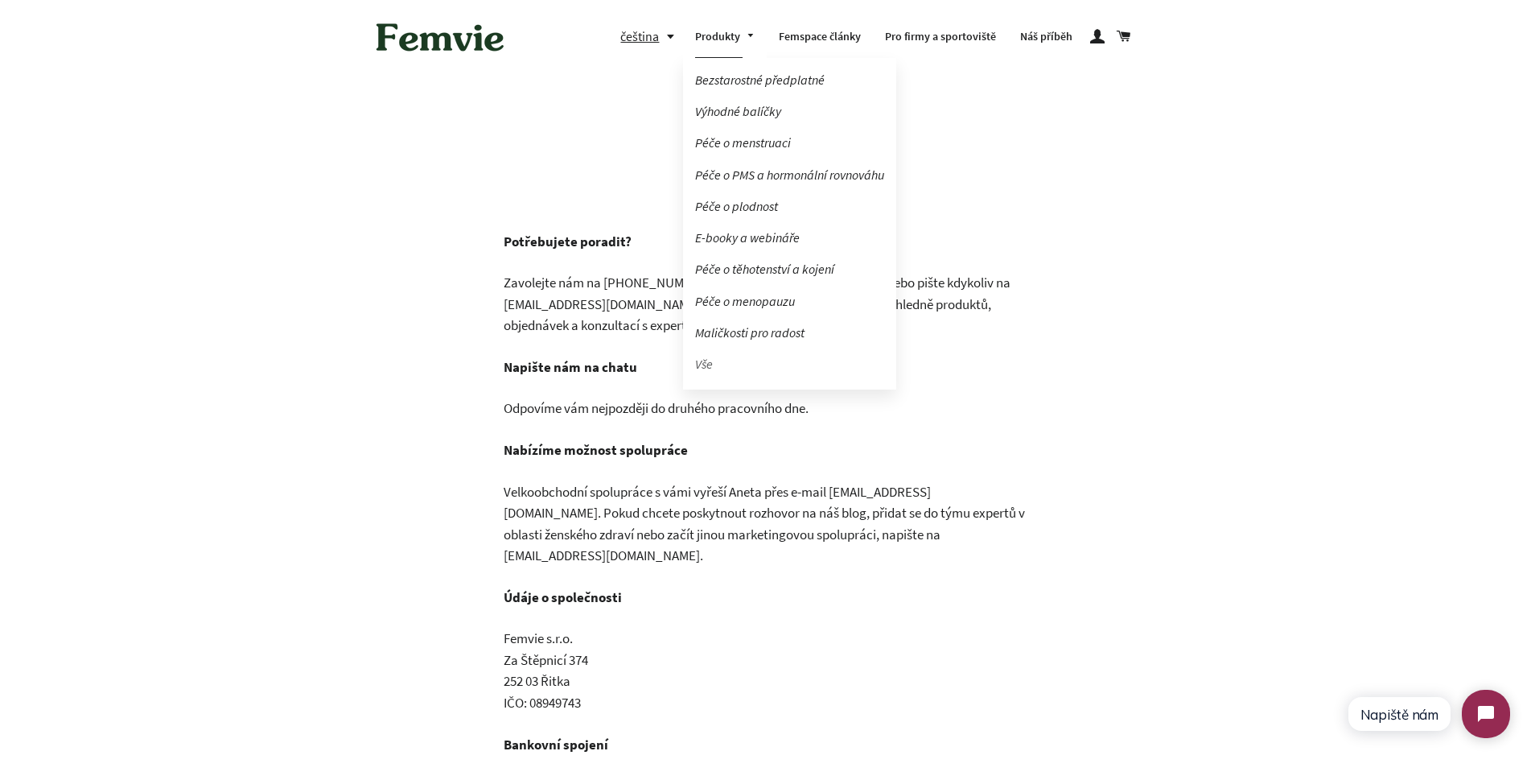
click at [706, 362] on link "Vše" at bounding box center [789, 364] width 213 height 28
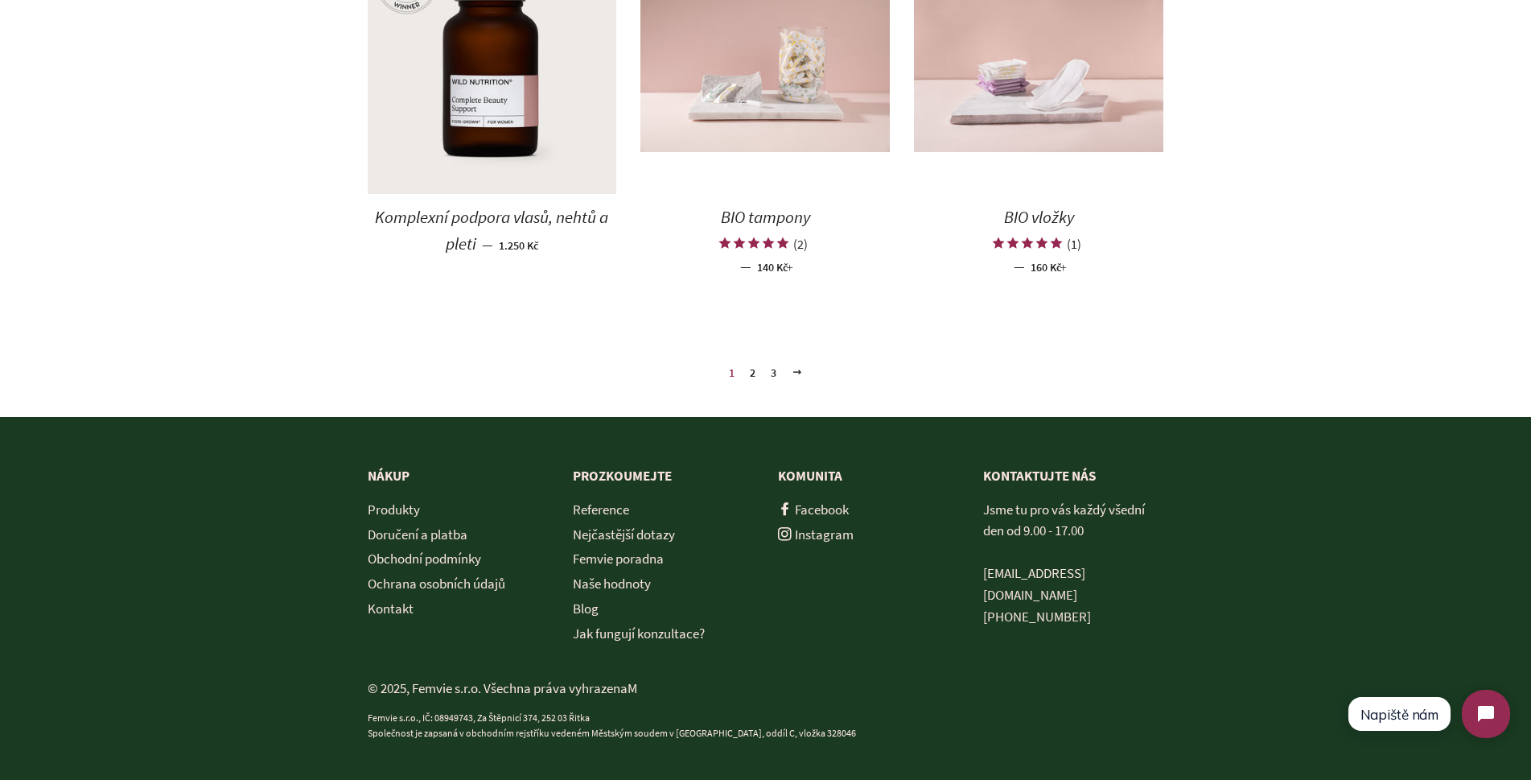
scroll to position [1871, 0]
click at [748, 376] on link "2" at bounding box center [752, 372] width 19 height 24
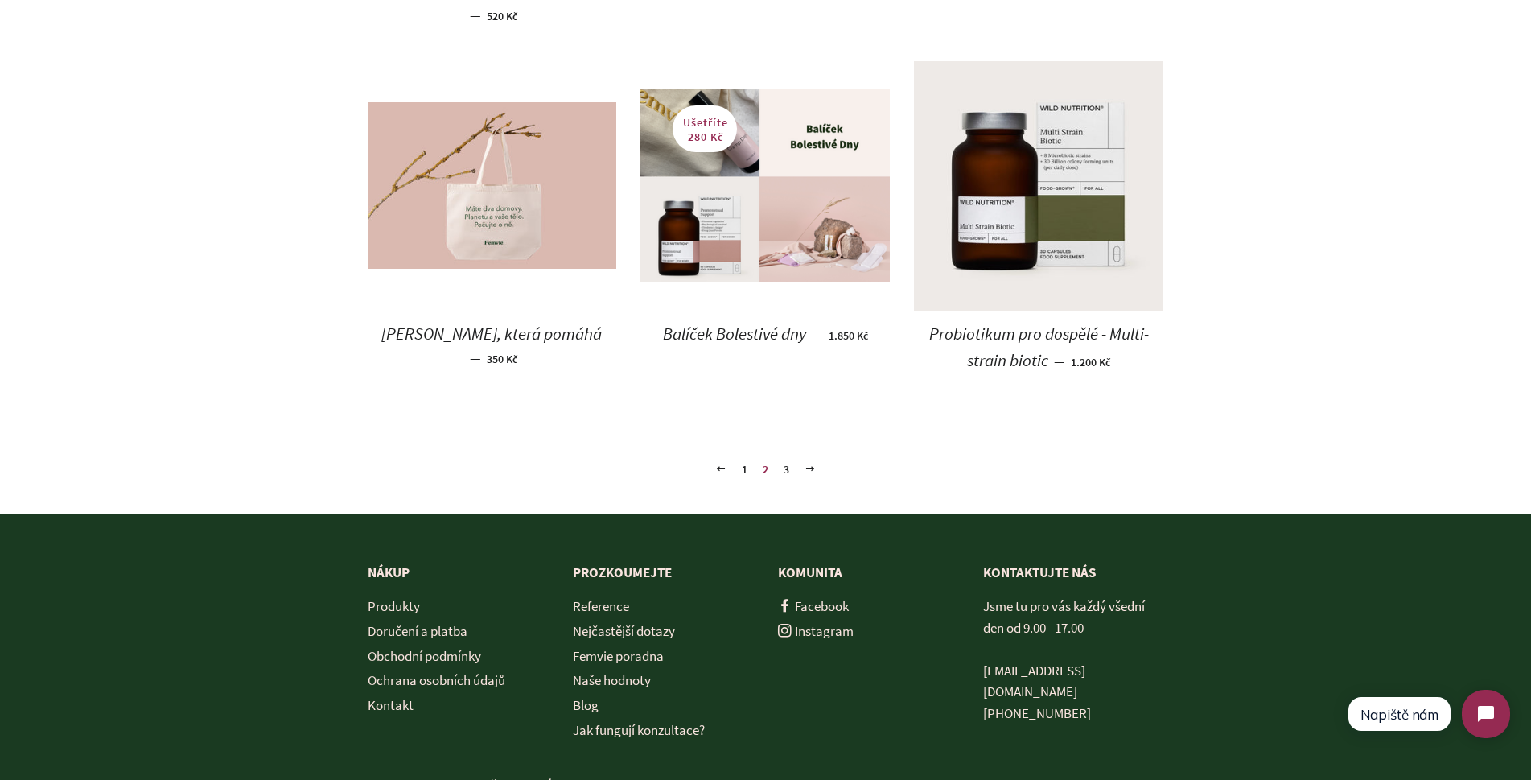
scroll to position [1754, 0]
click at [785, 468] on link "3" at bounding box center [786, 469] width 19 height 24
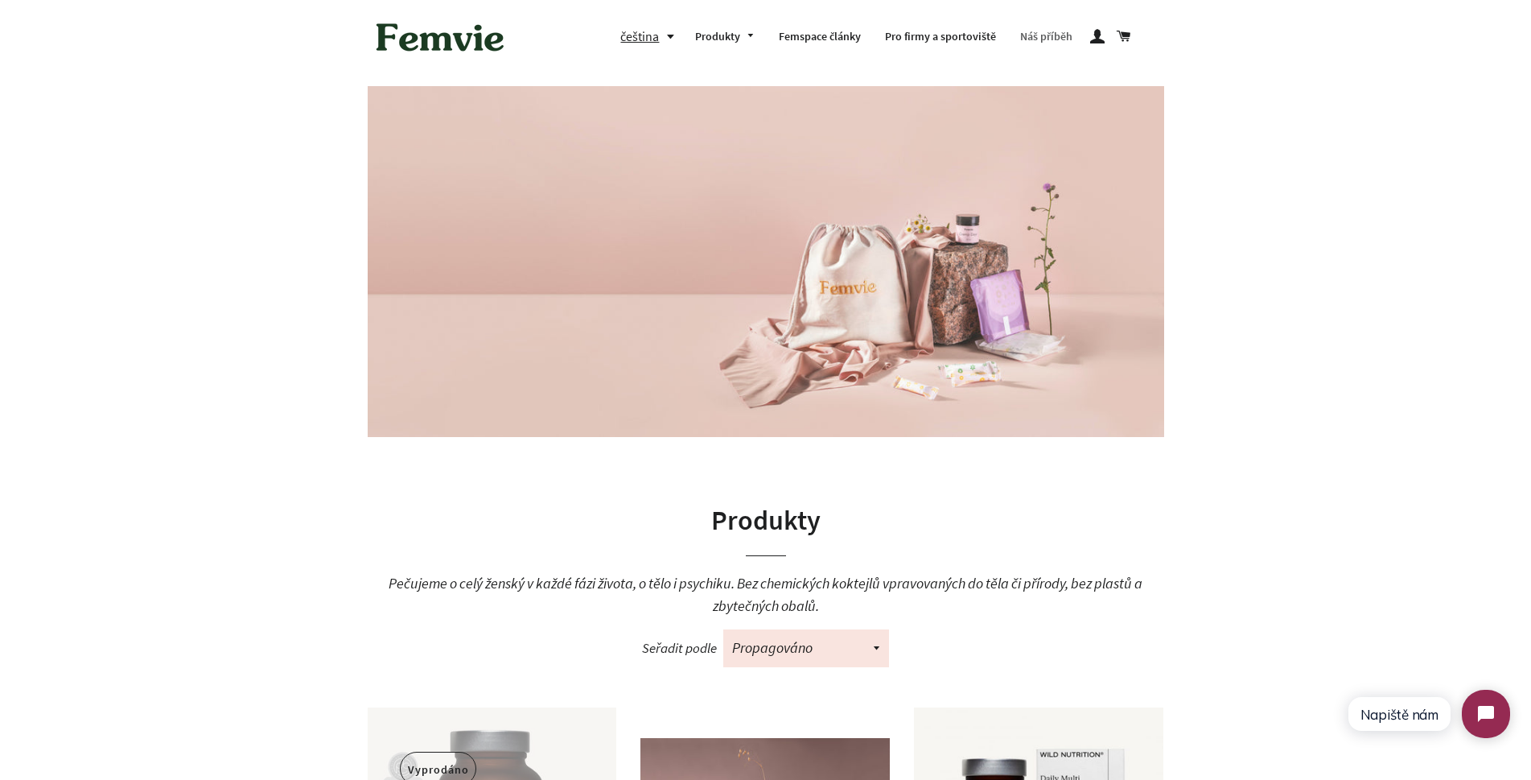
click at [1040, 38] on link "Náš příběh" at bounding box center [1046, 37] width 76 height 42
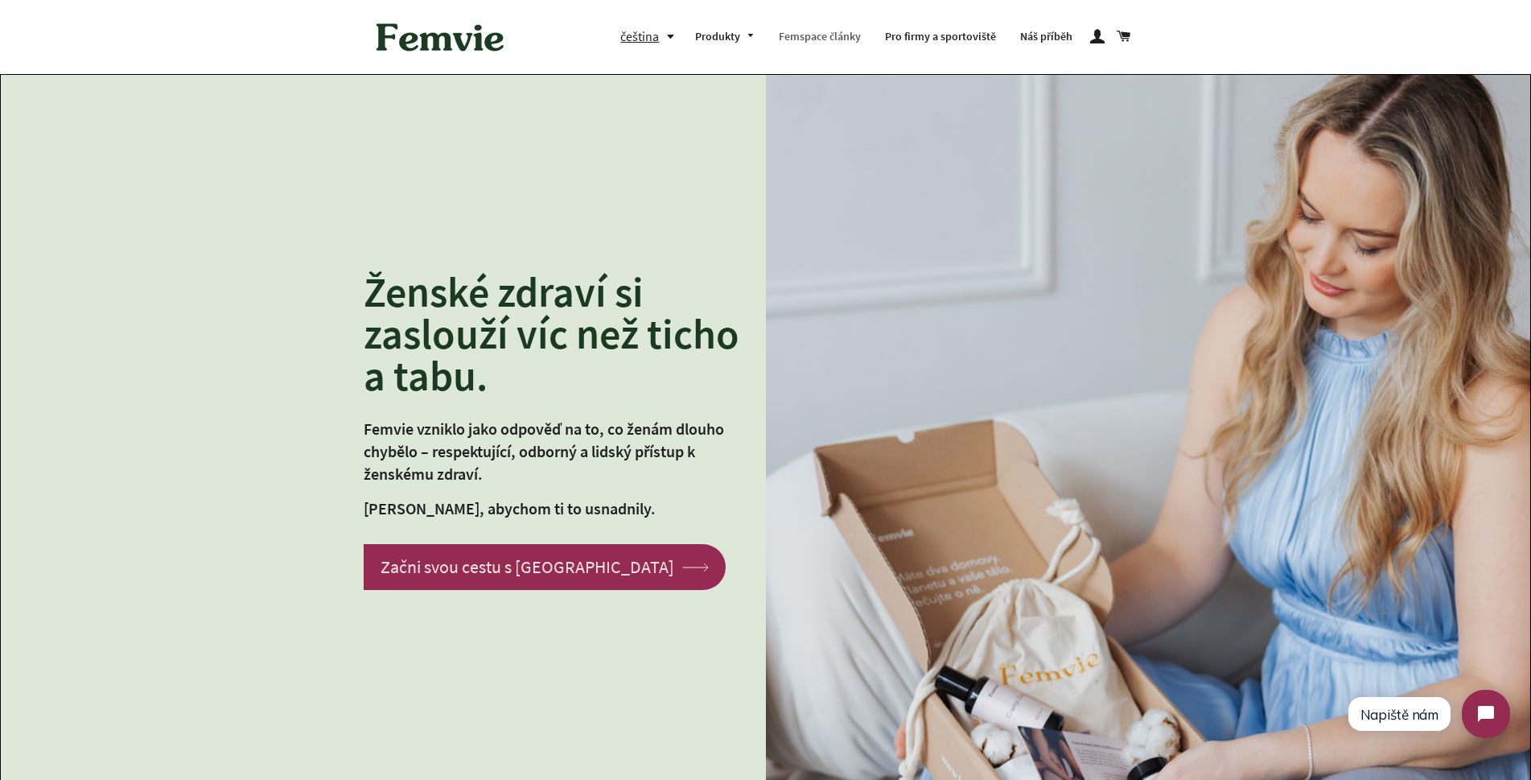
click at [833, 34] on link "Femspace články" at bounding box center [820, 37] width 106 height 42
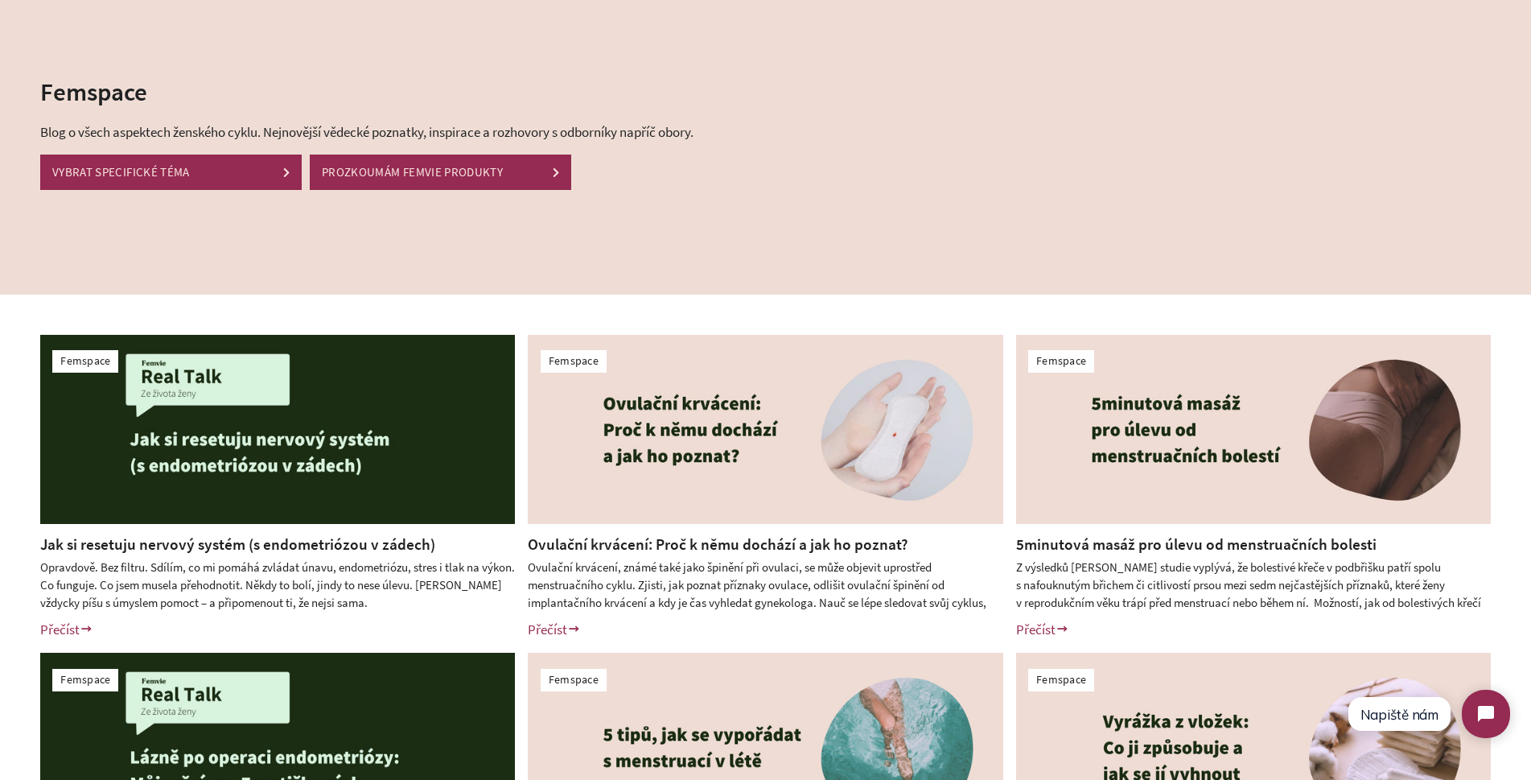
scroll to position [117, 0]
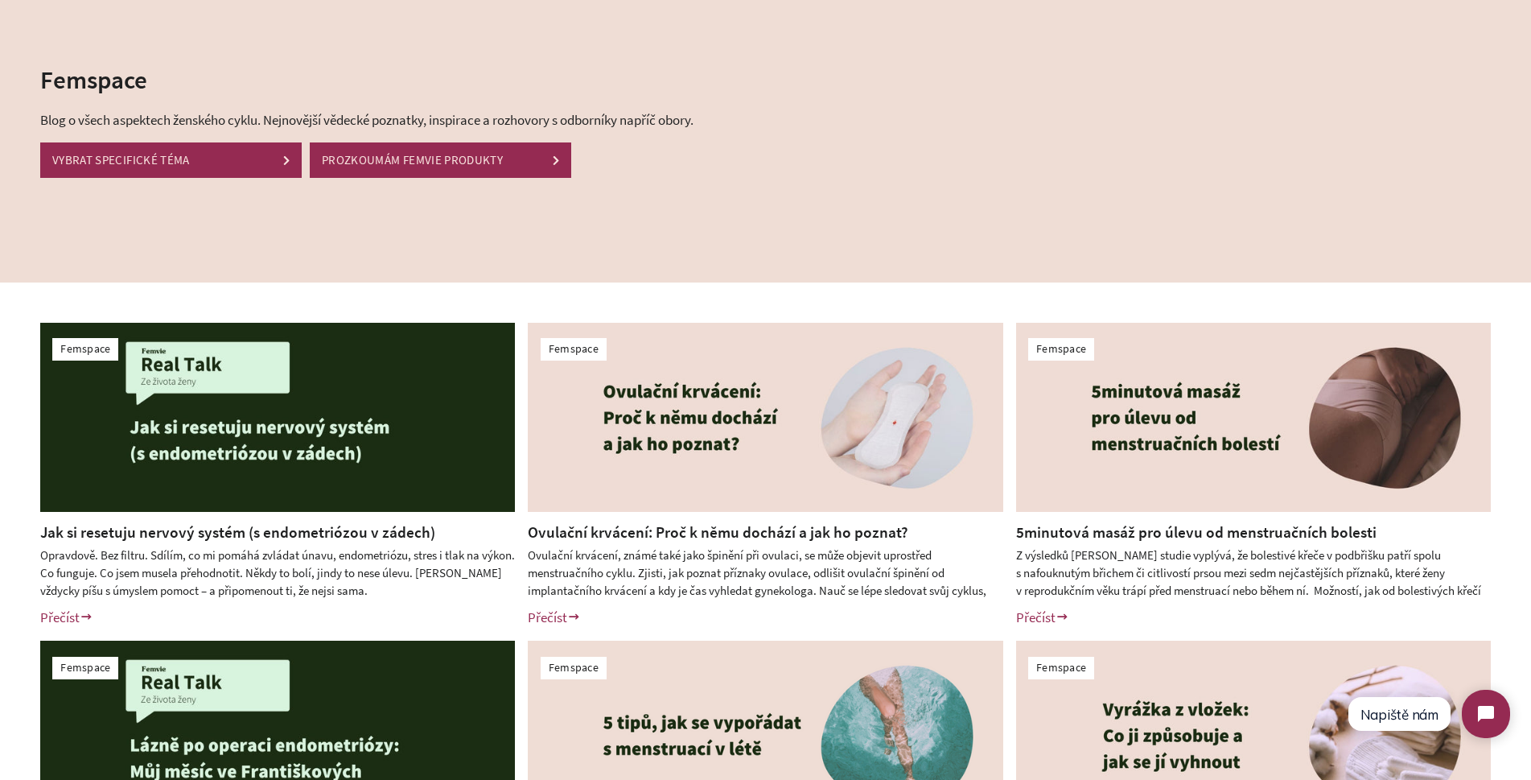
click at [1035, 616] on link "Přečíst" at bounding box center [1042, 617] width 53 height 18
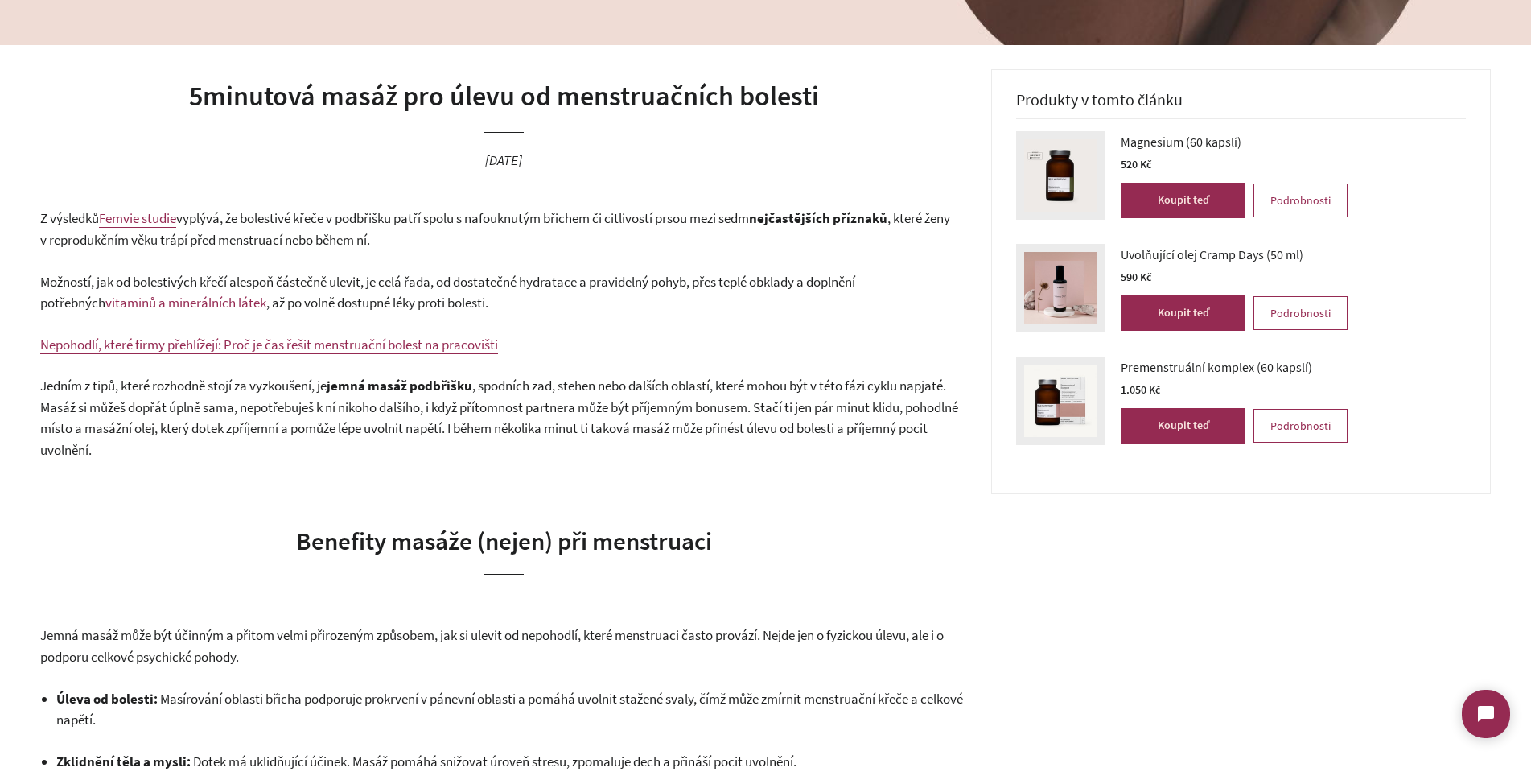
scroll to position [468, 0]
